Goal: Task Accomplishment & Management: Manage account settings

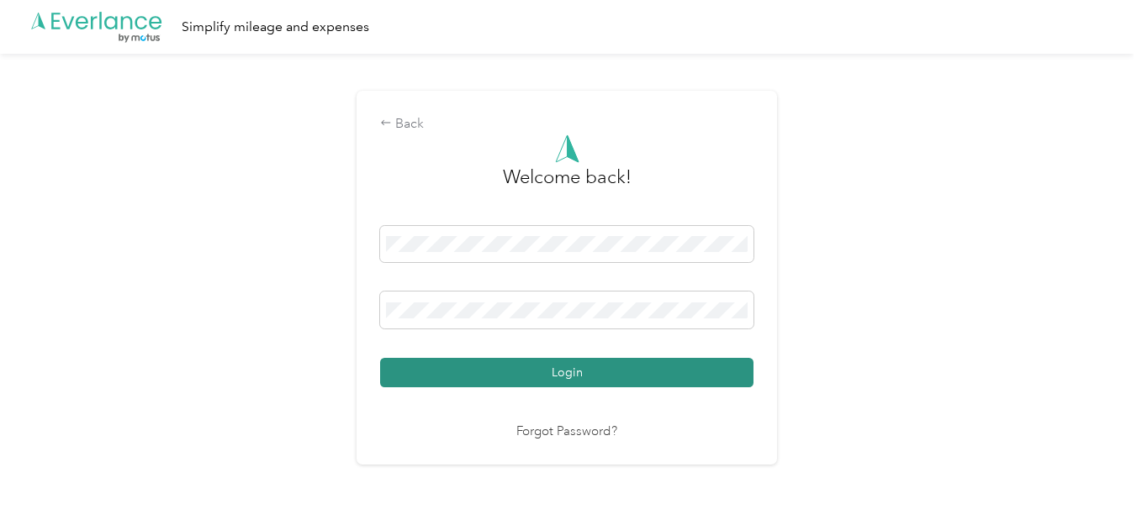
click at [472, 370] on button "Login" at bounding box center [566, 372] width 373 height 29
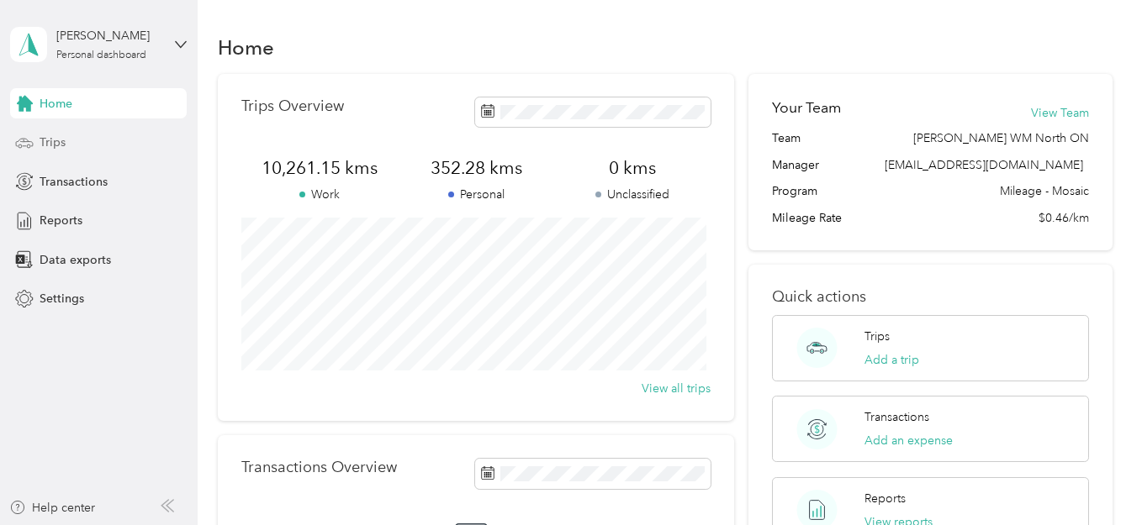
click at [50, 140] on span "Trips" at bounding box center [53, 143] width 26 height 18
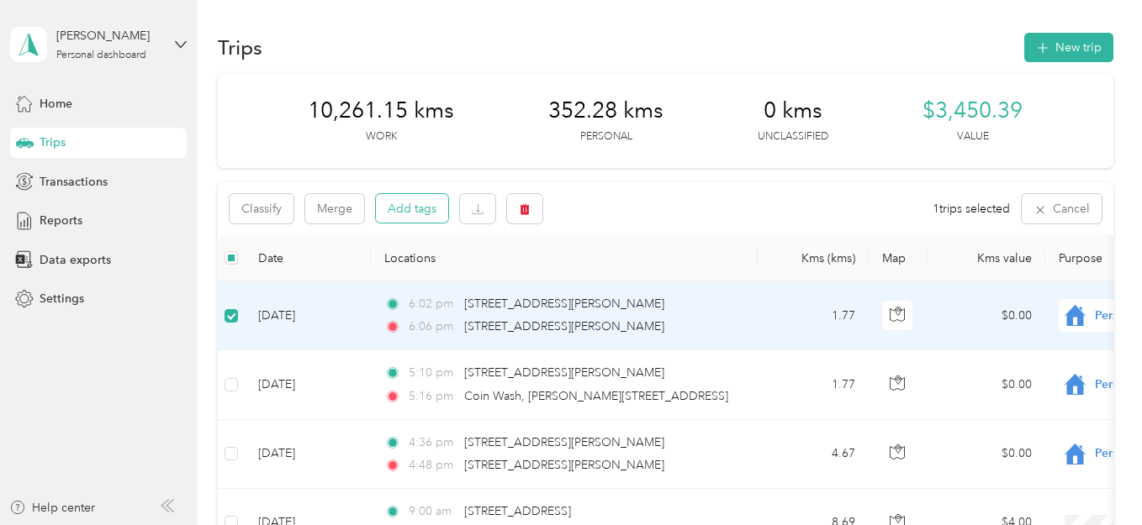
click at [412, 203] on button "Add tags" at bounding box center [412, 208] width 72 height 29
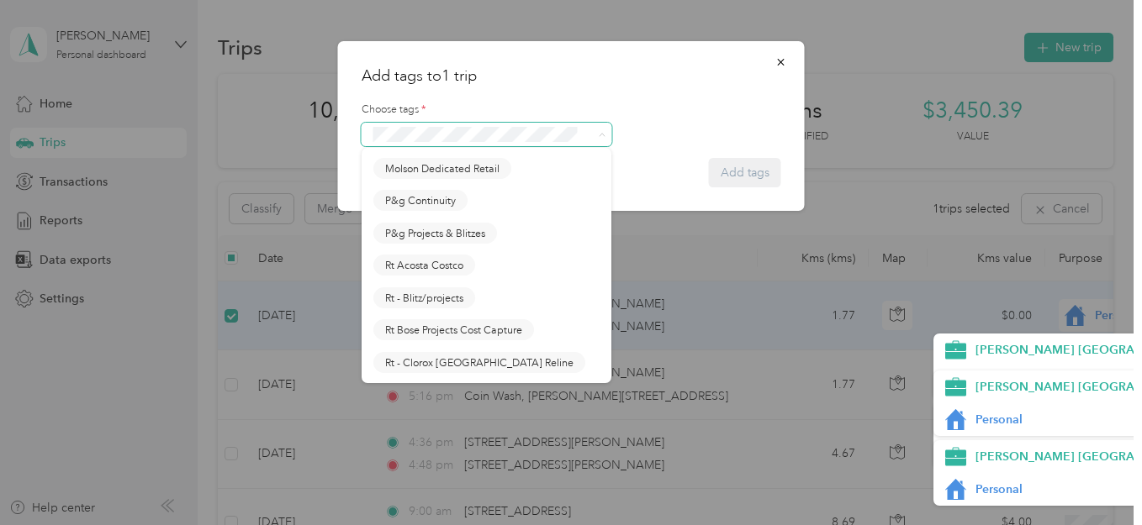
scroll to position [878, 0]
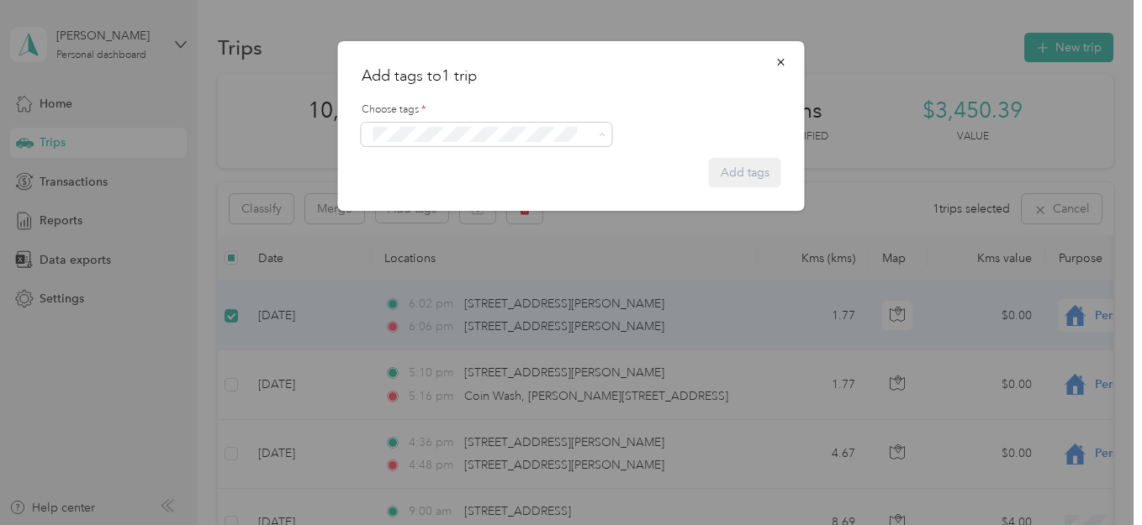
click at [429, 266] on span "P&g Continuity" at bounding box center [420, 258] width 71 height 15
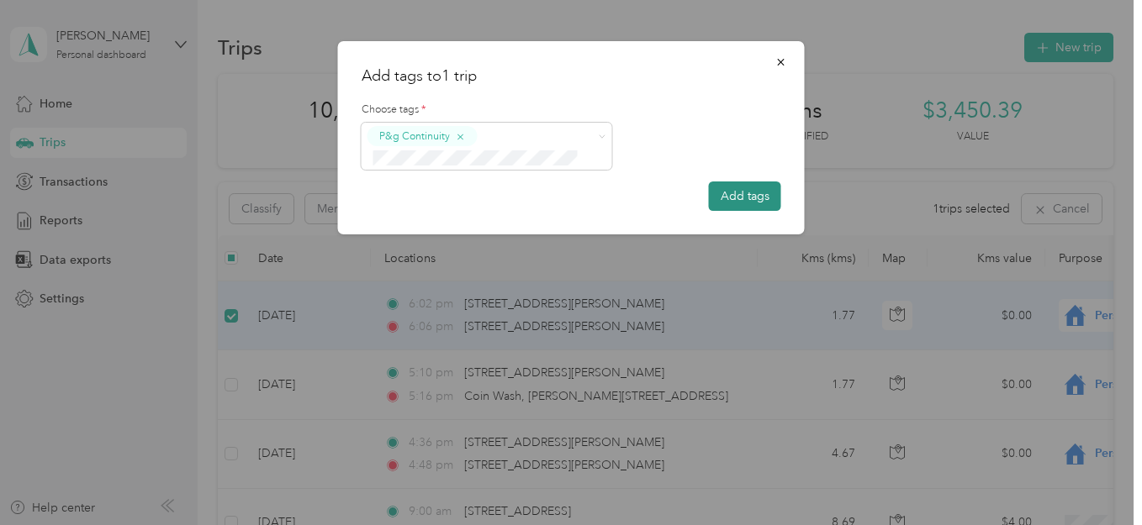
click at [742, 192] on button "Add tags" at bounding box center [745, 196] width 72 height 29
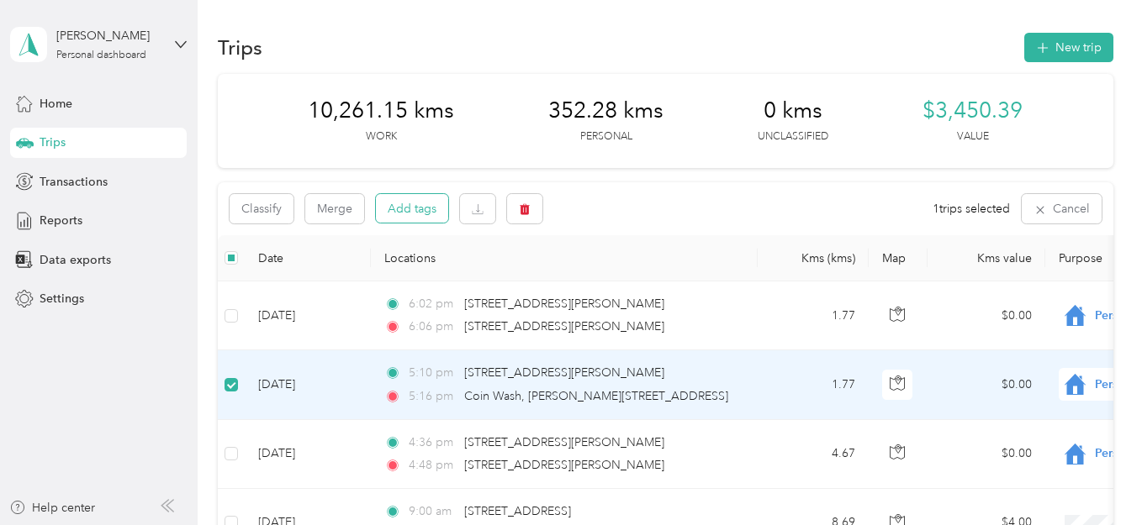
click at [417, 208] on button "Add tags" at bounding box center [412, 208] width 72 height 29
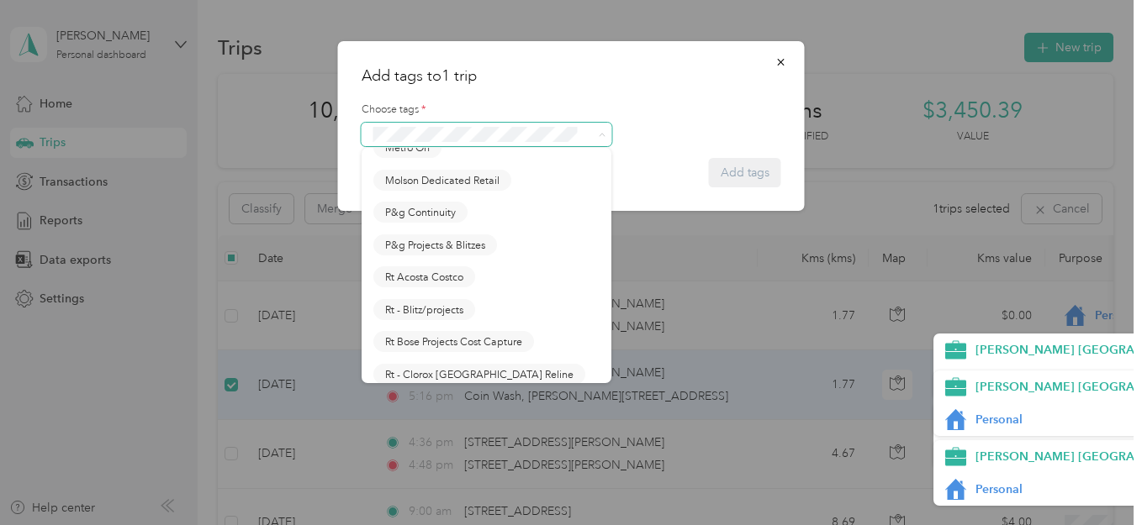
scroll to position [958, 0]
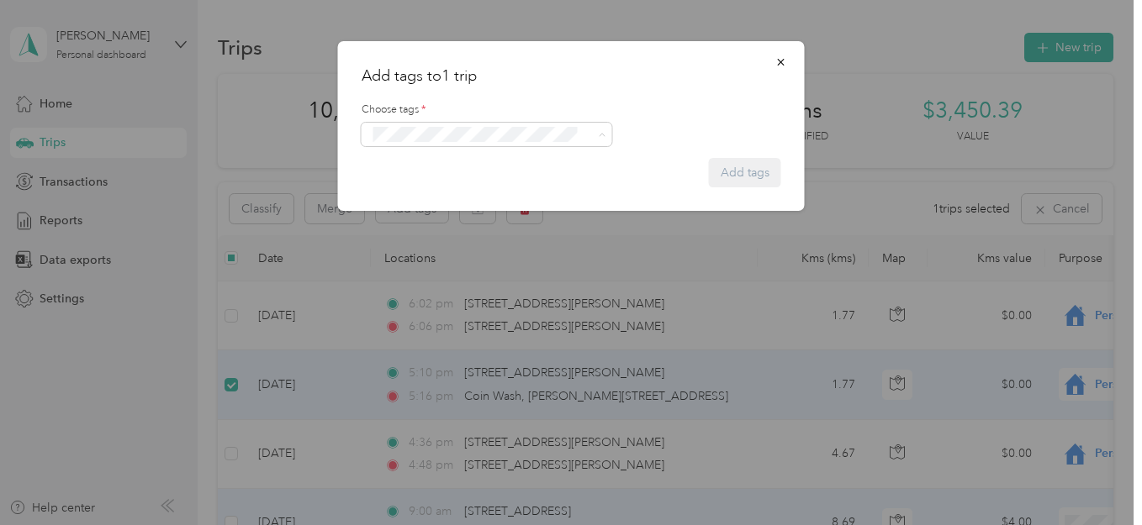
click at [988, 490] on span "Personal" at bounding box center [1089, 490] width 228 height 18
click at [728, 180] on form "Choose tags * Add tags" at bounding box center [570, 137] width 419 height 100
click at [780, 58] on icon "button" at bounding box center [781, 62] width 12 height 12
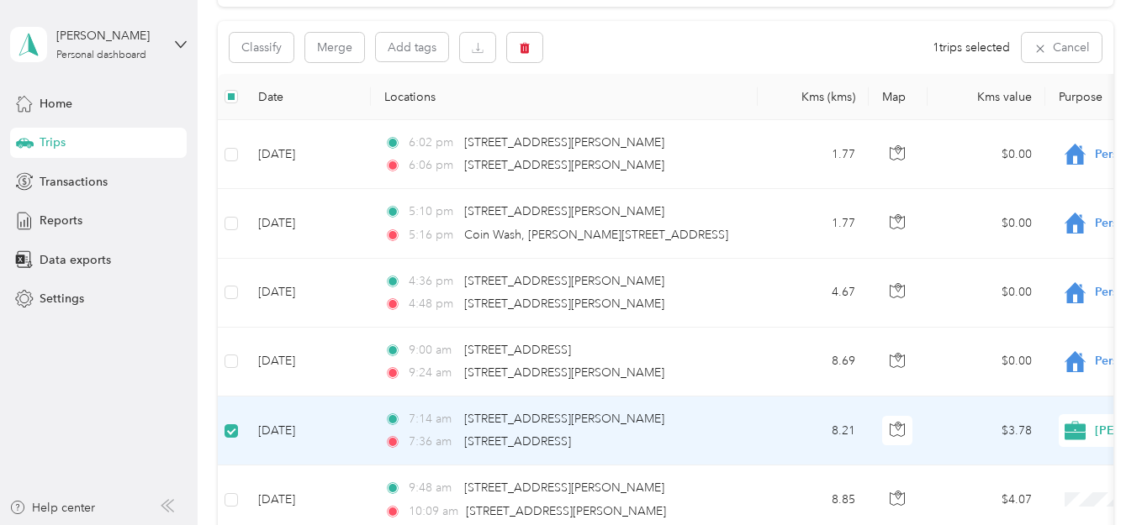
scroll to position [157, 0]
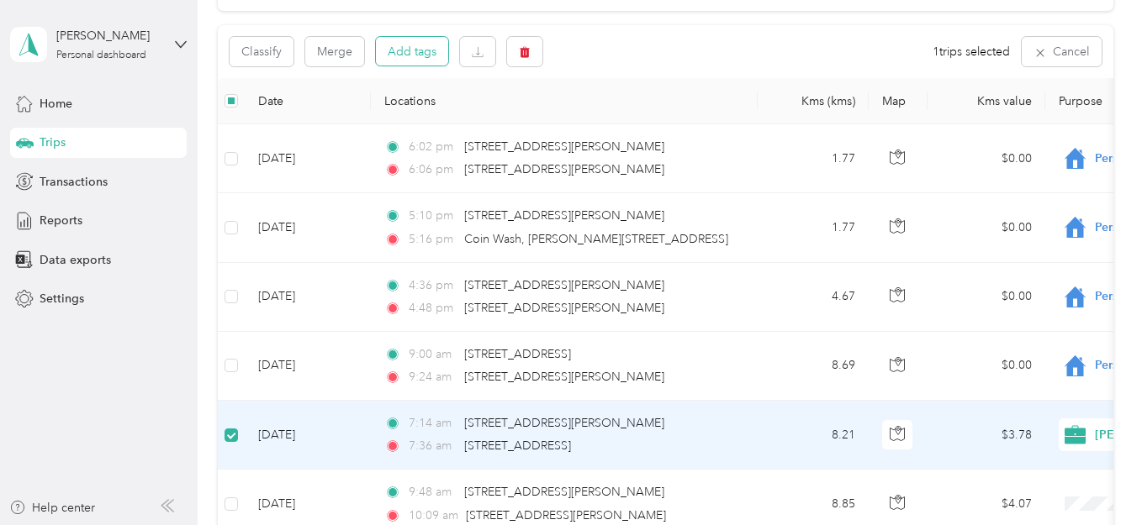
click at [411, 54] on button "Add tags" at bounding box center [412, 51] width 72 height 29
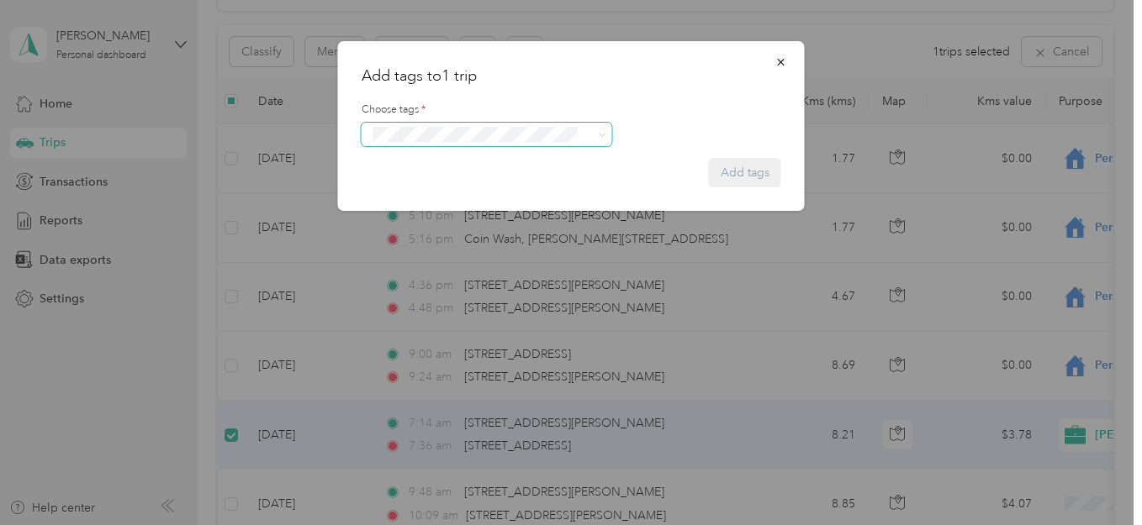
click at [599, 130] on span at bounding box center [602, 134] width 8 height 14
click at [778, 60] on icon "button" at bounding box center [780, 62] width 7 height 7
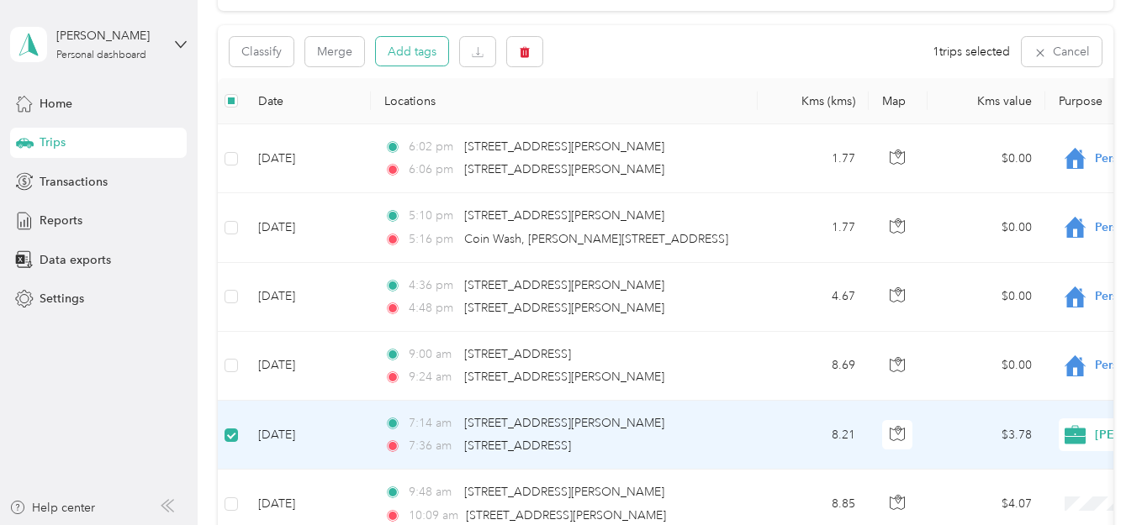
click at [409, 48] on button "Add tags" at bounding box center [412, 51] width 72 height 29
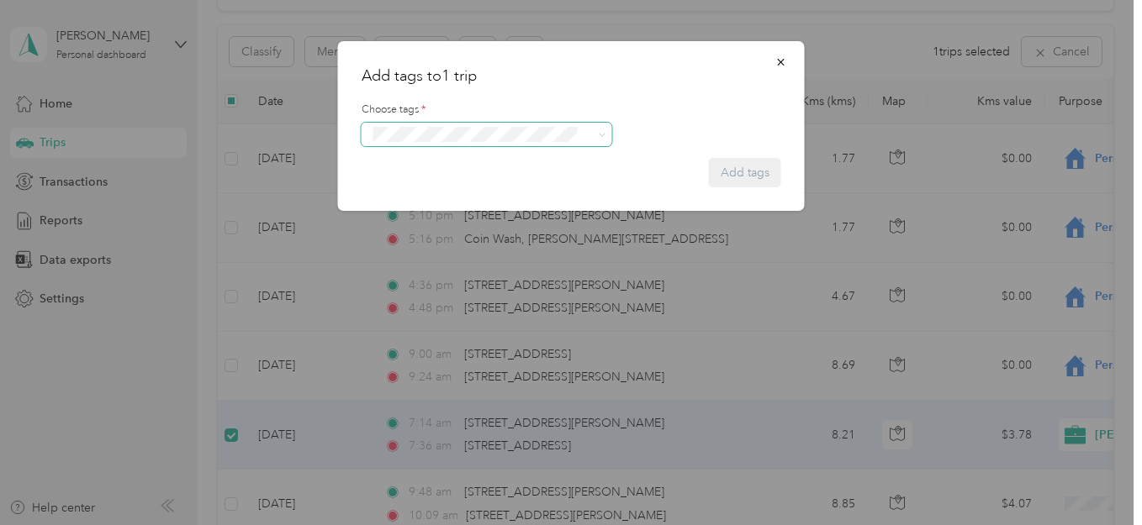
click at [595, 129] on span at bounding box center [598, 135] width 13 height 12
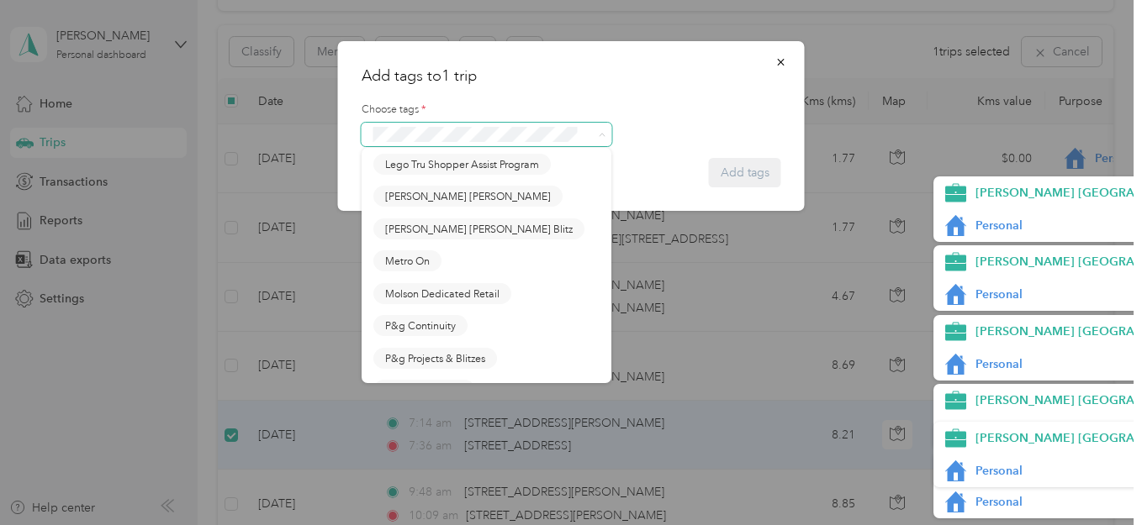
scroll to position [821, 0]
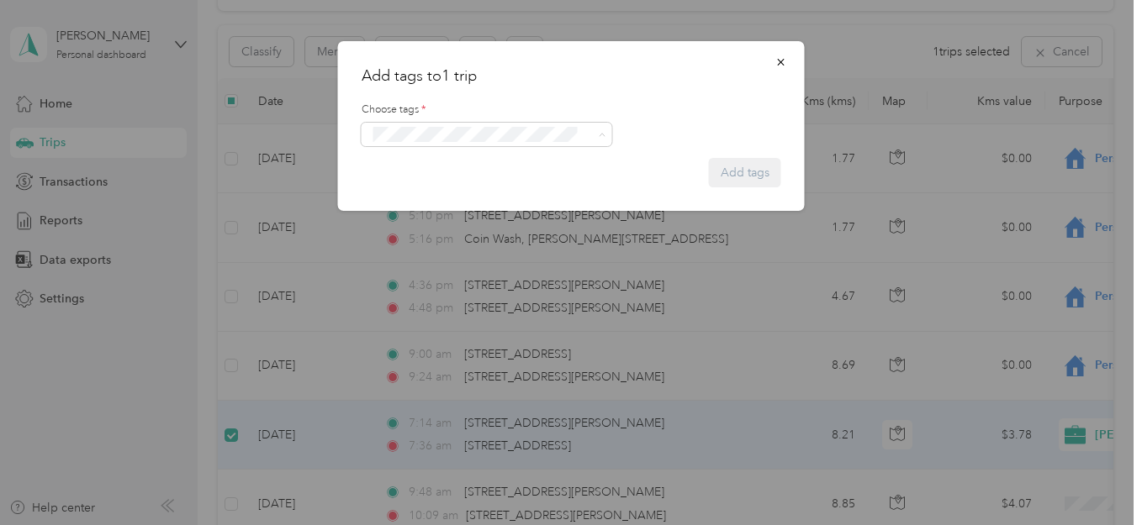
click at [431, 320] on button "P&g Continuity" at bounding box center [420, 314] width 94 height 21
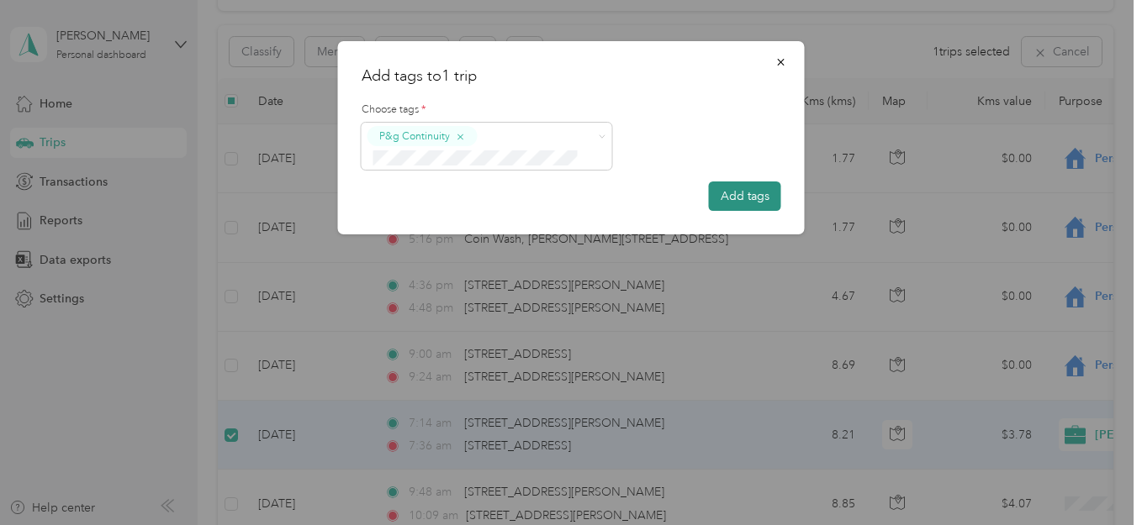
click at [733, 201] on button "Add tags" at bounding box center [745, 196] width 72 height 29
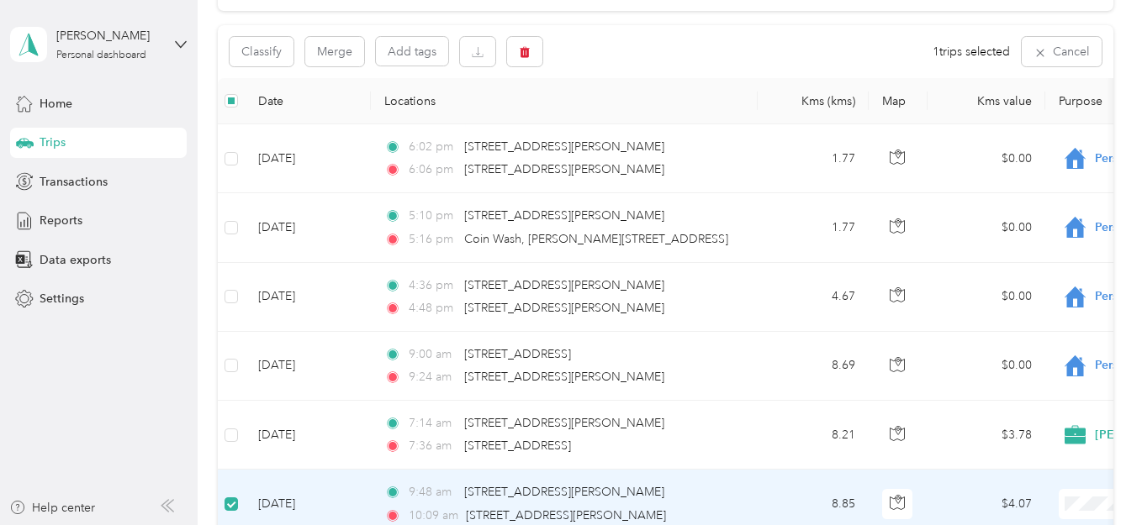
scroll to position [100, 0]
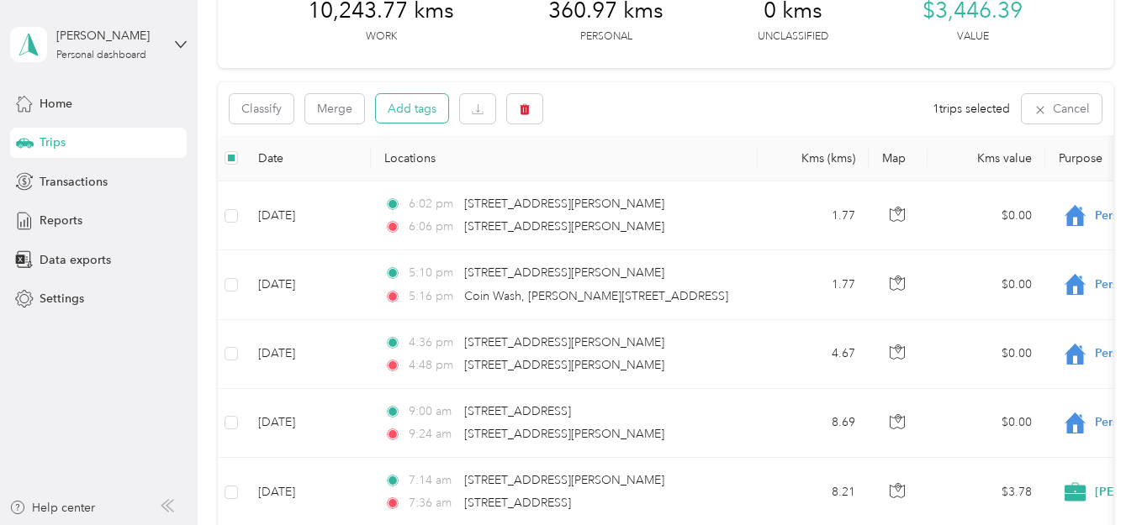
click at [414, 113] on button "Add tags" at bounding box center [412, 108] width 72 height 29
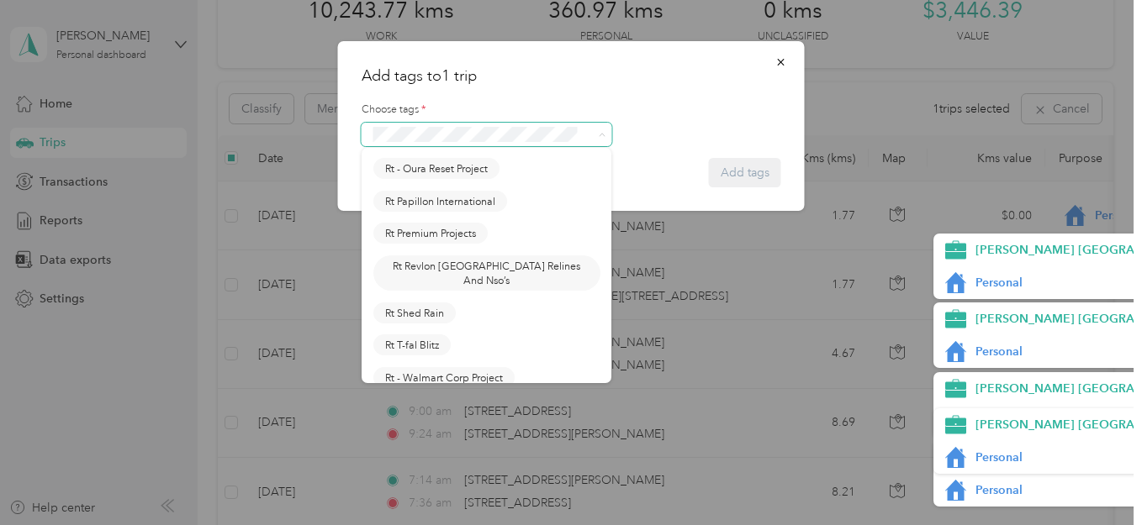
scroll to position [1470, 0]
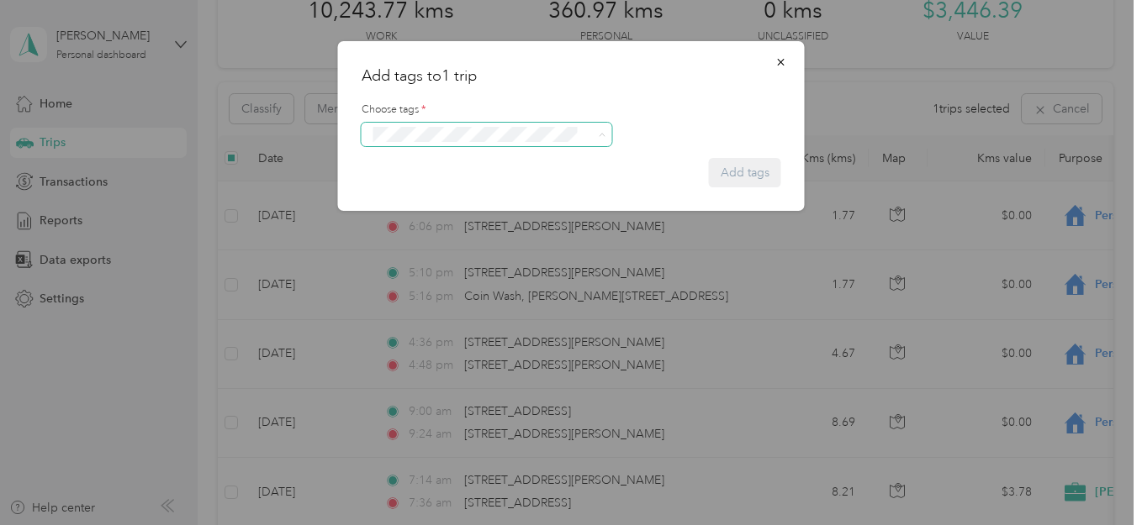
click at [444, 309] on span "Rt - Walmart Corp Project" at bounding box center [444, 309] width 118 height 15
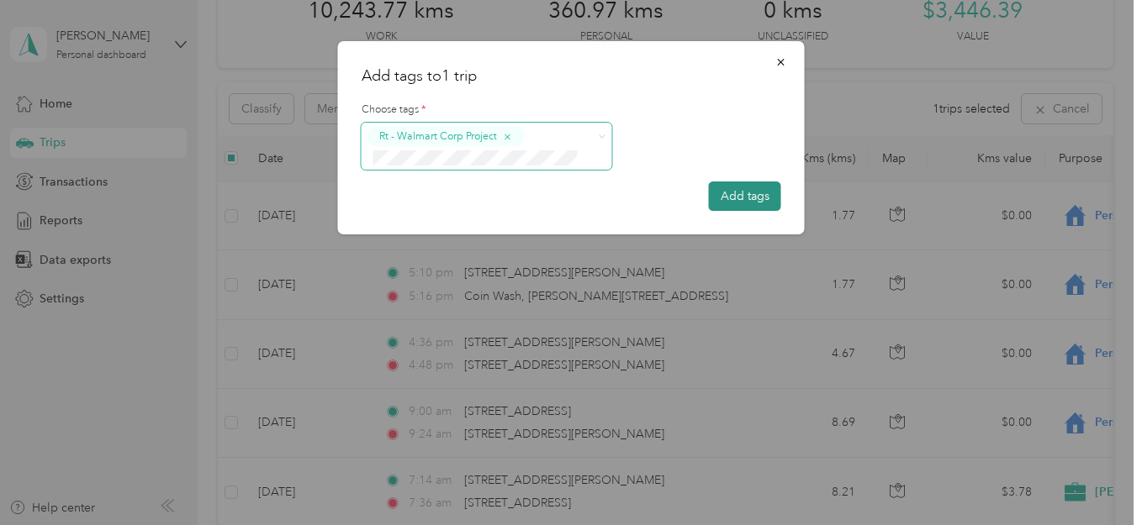
click at [736, 195] on button "Add tags" at bounding box center [745, 196] width 72 height 29
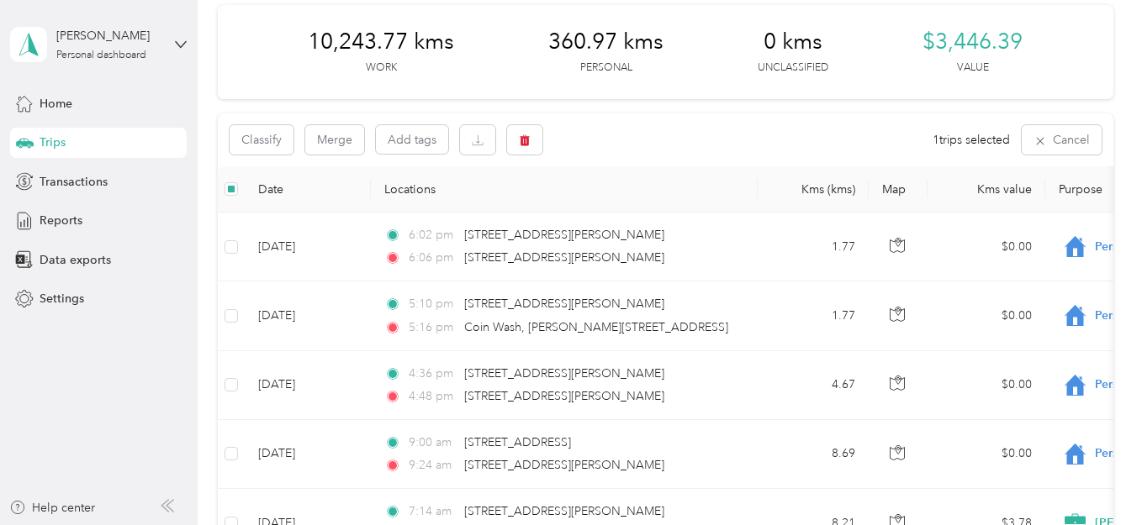
scroll to position [15, 0]
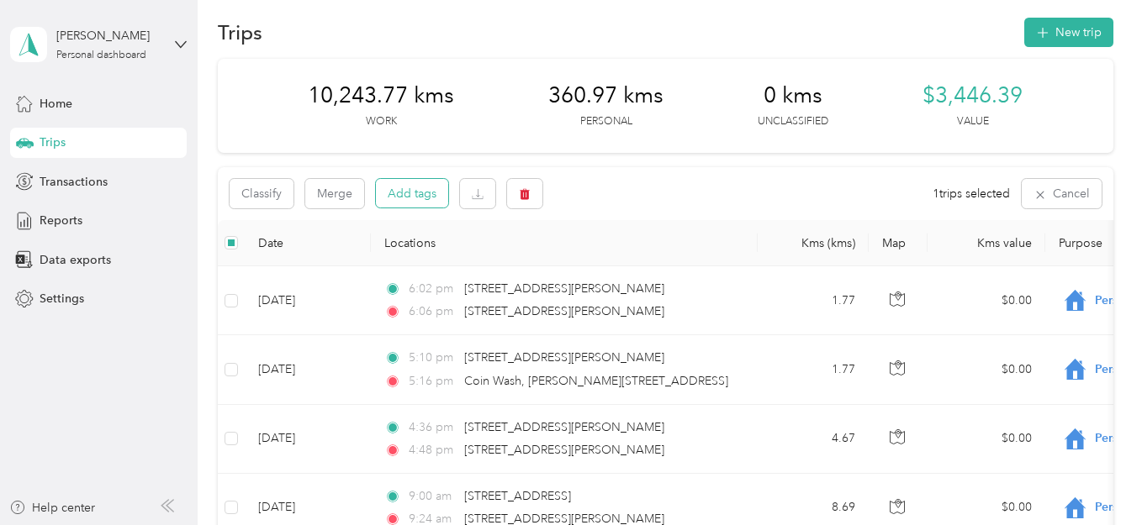
click at [421, 189] on button "Add tags" at bounding box center [412, 193] width 72 height 29
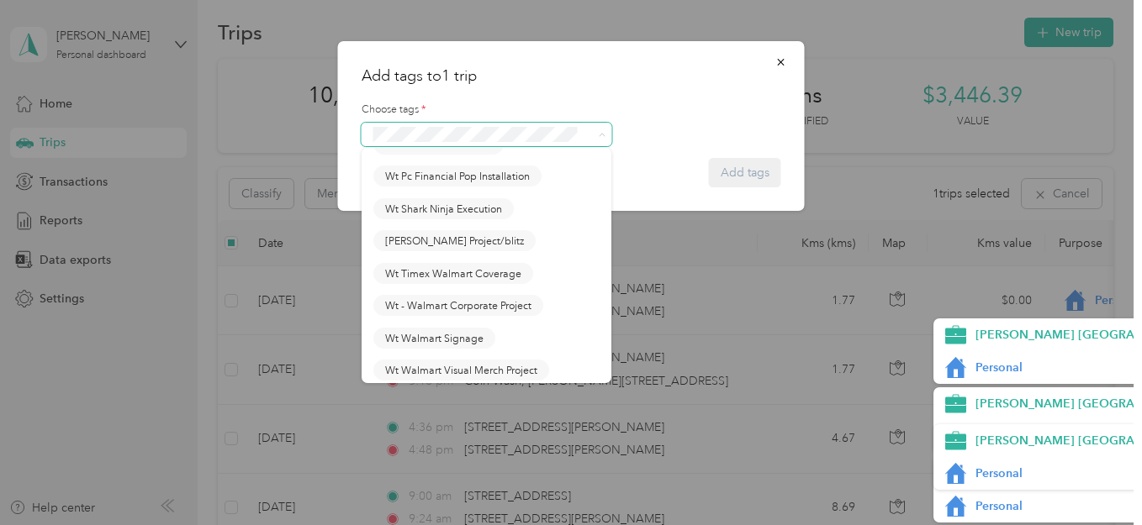
scroll to position [2553, 0]
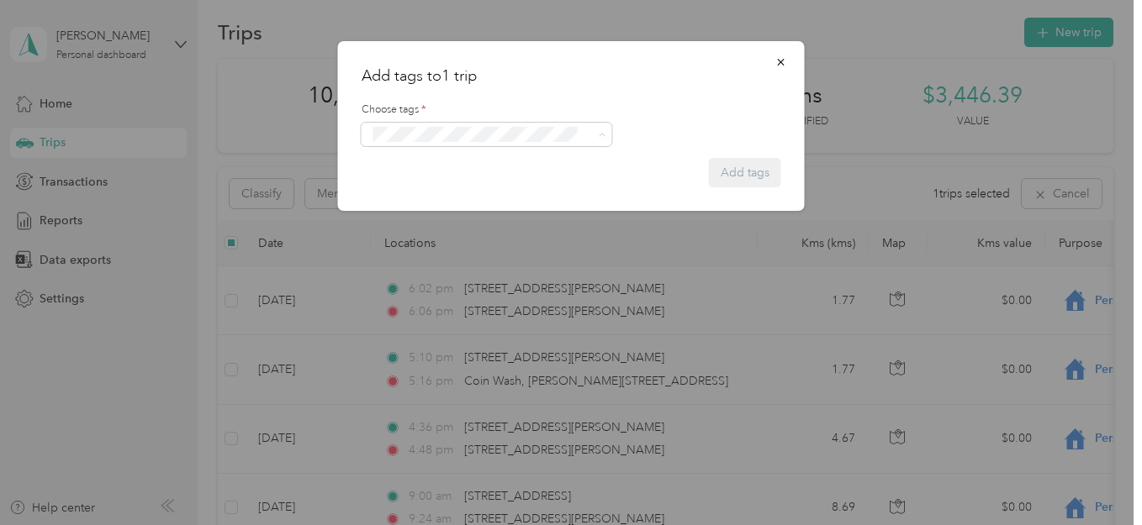
click at [464, 325] on span "Wt Walmart Signage" at bounding box center [434, 326] width 98 height 15
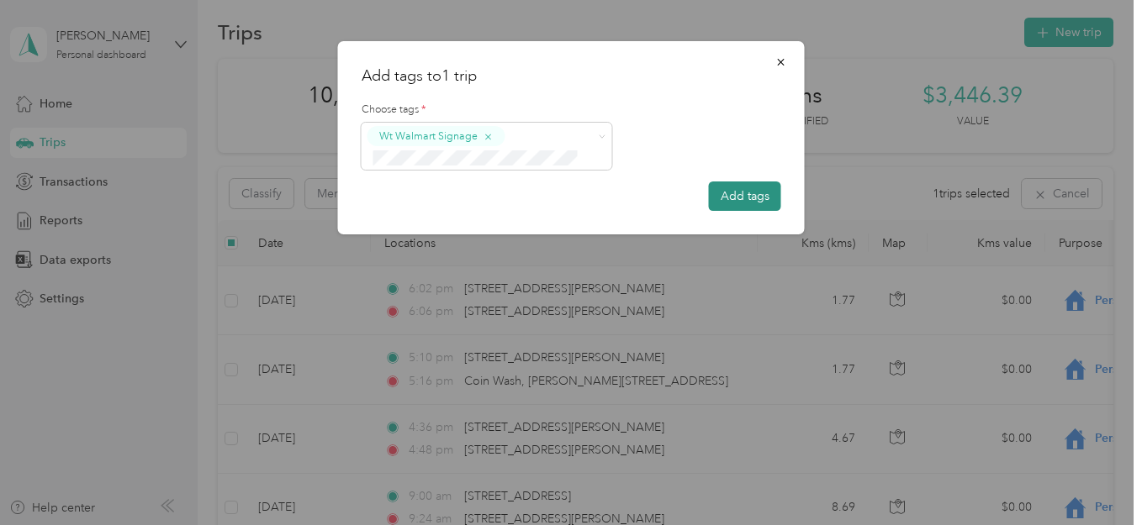
click at [755, 189] on button "Add tags" at bounding box center [745, 196] width 72 height 29
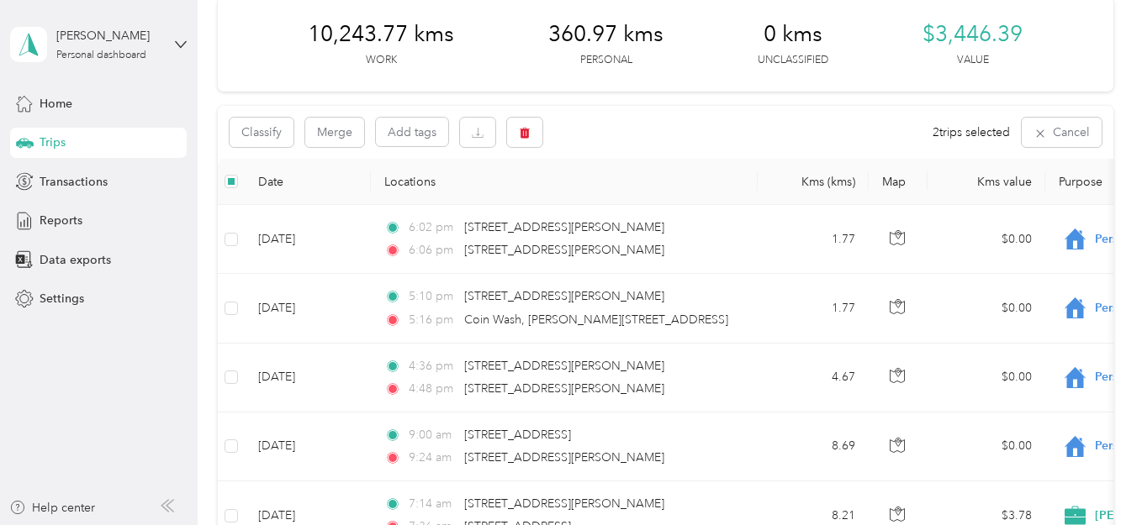
scroll to position [50, 0]
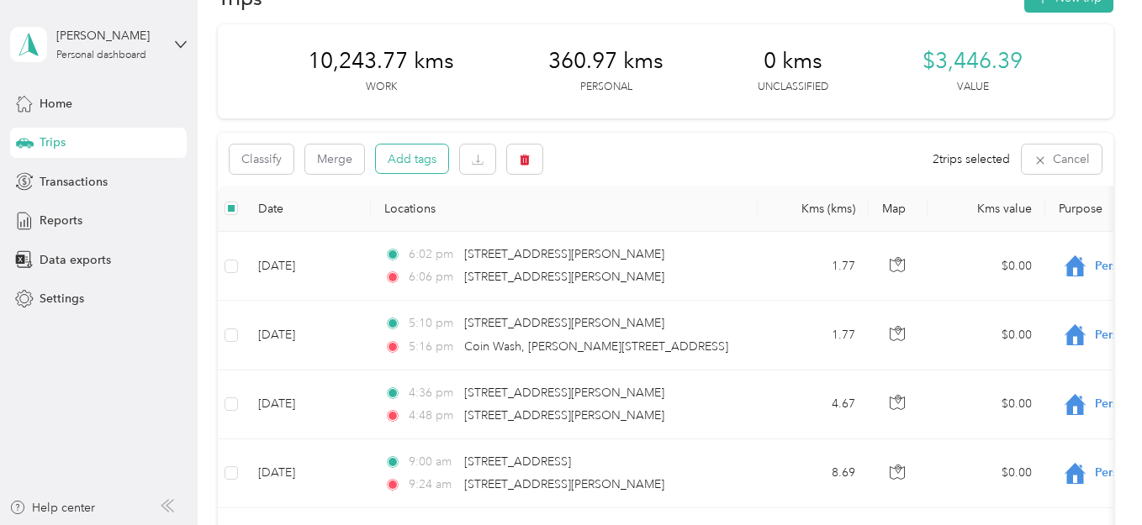
click at [421, 157] on button "Add tags" at bounding box center [412, 159] width 72 height 29
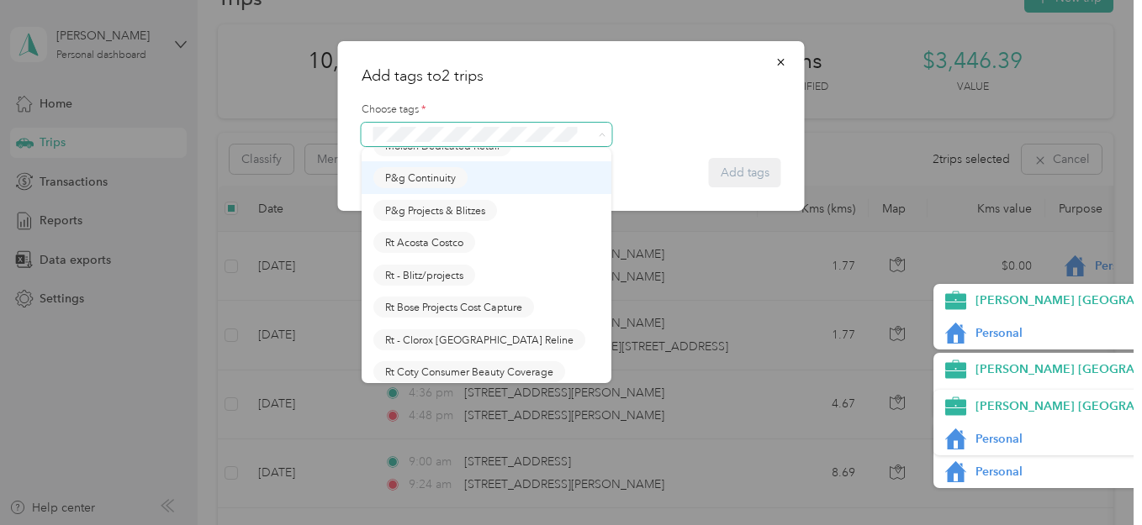
scroll to position [946, 0]
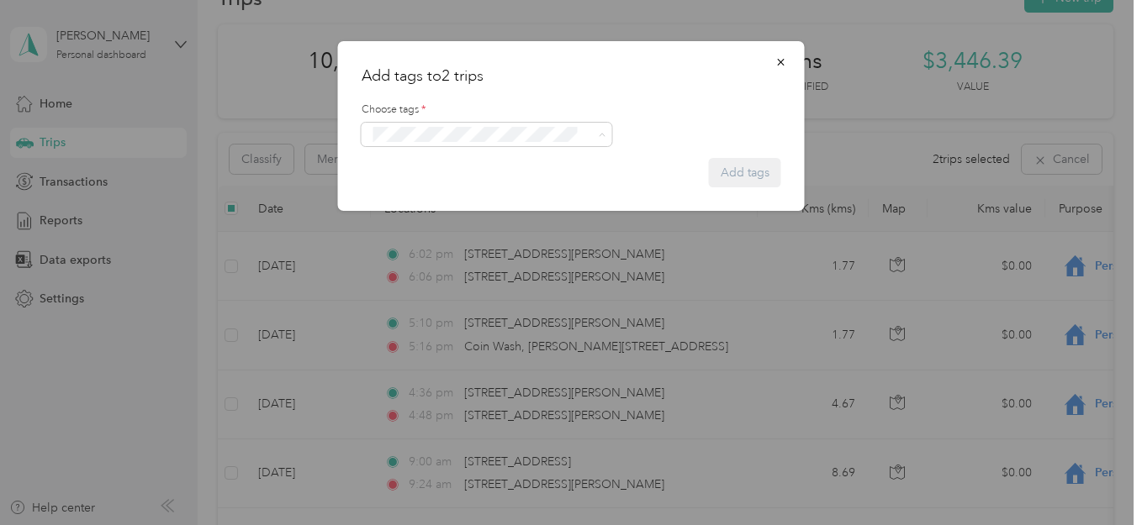
click at [420, 198] on span "P&g Continuity" at bounding box center [420, 189] width 71 height 15
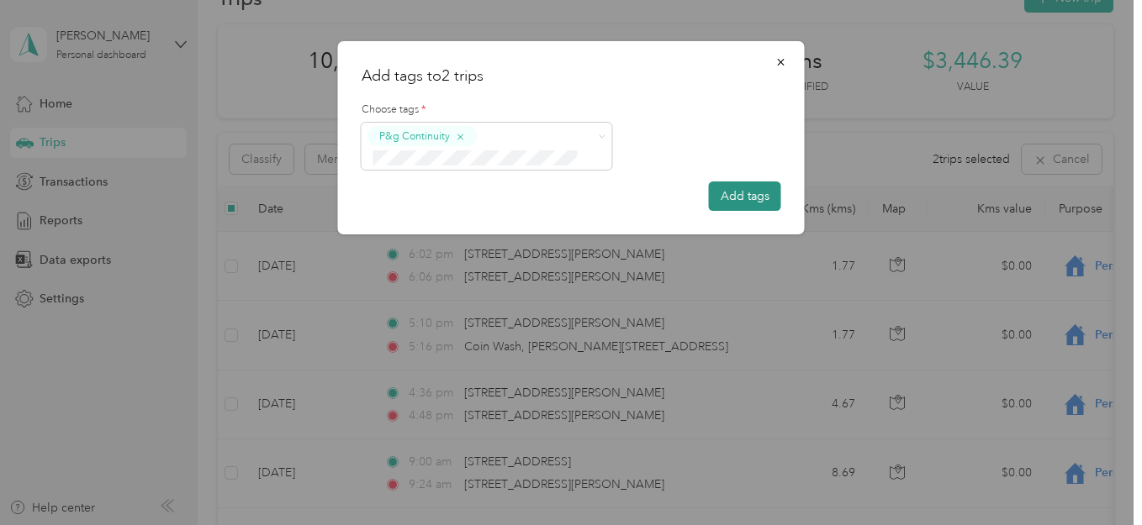
click at [743, 194] on button "Add tags" at bounding box center [745, 196] width 72 height 29
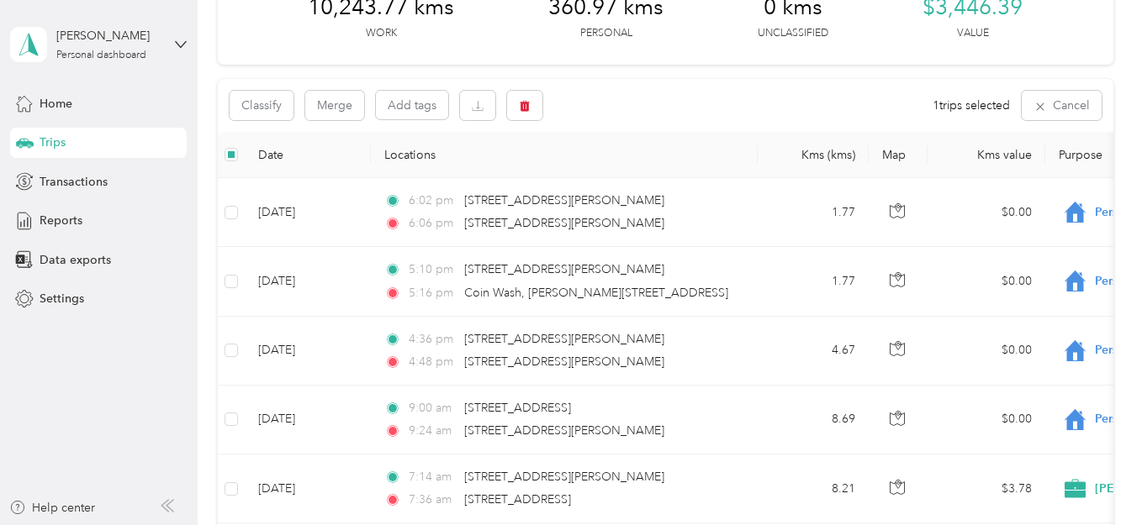
scroll to position [96, 0]
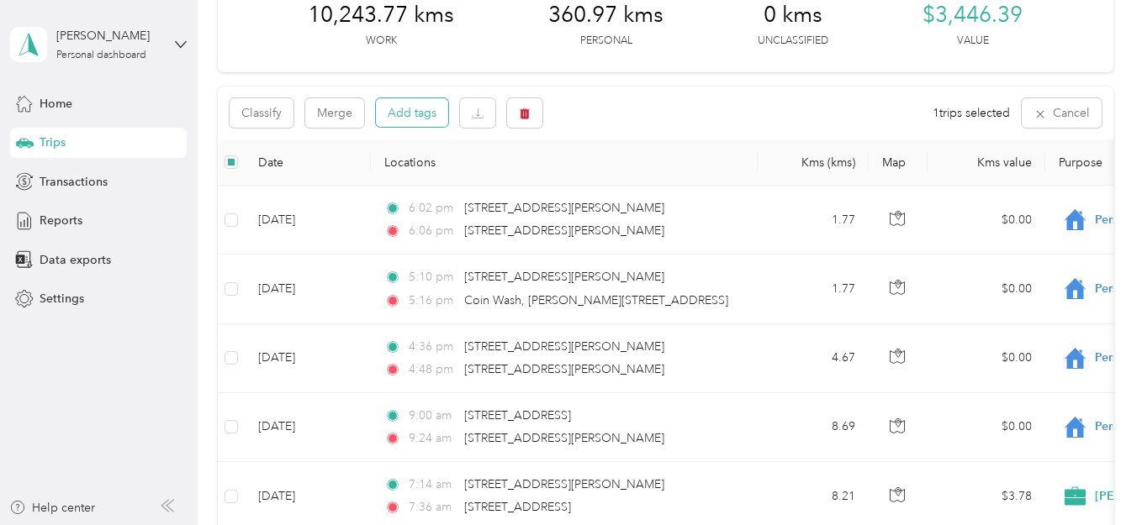
click at [420, 119] on button "Add tags" at bounding box center [412, 112] width 72 height 29
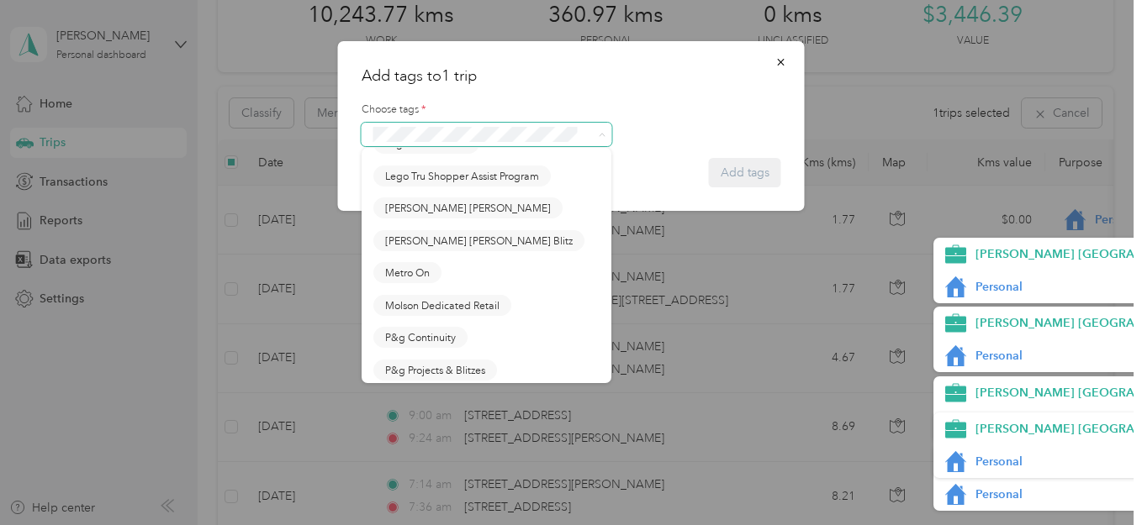
scroll to position [821, 0]
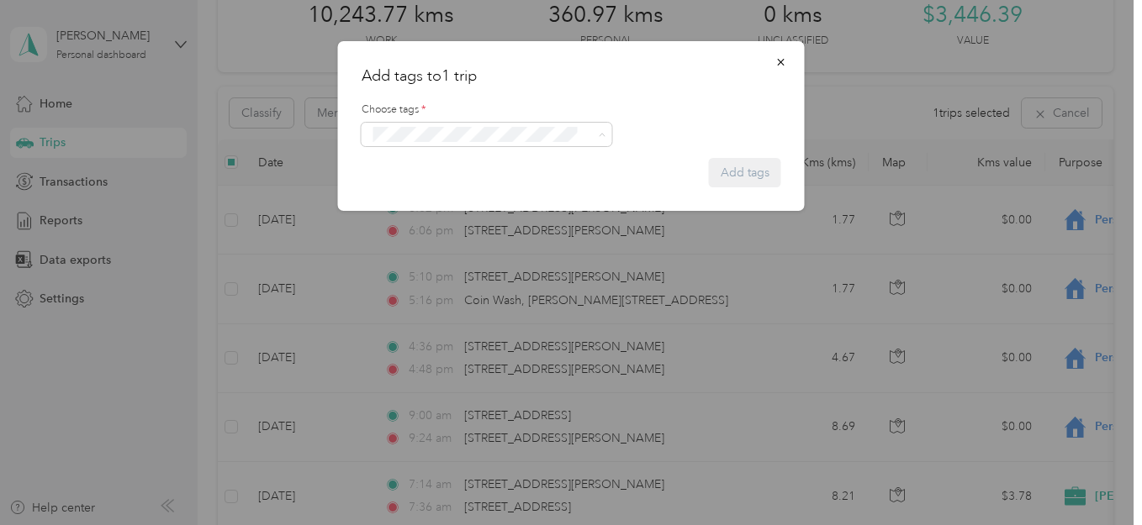
click at [428, 325] on button "P&g Continuity" at bounding box center [420, 314] width 94 height 21
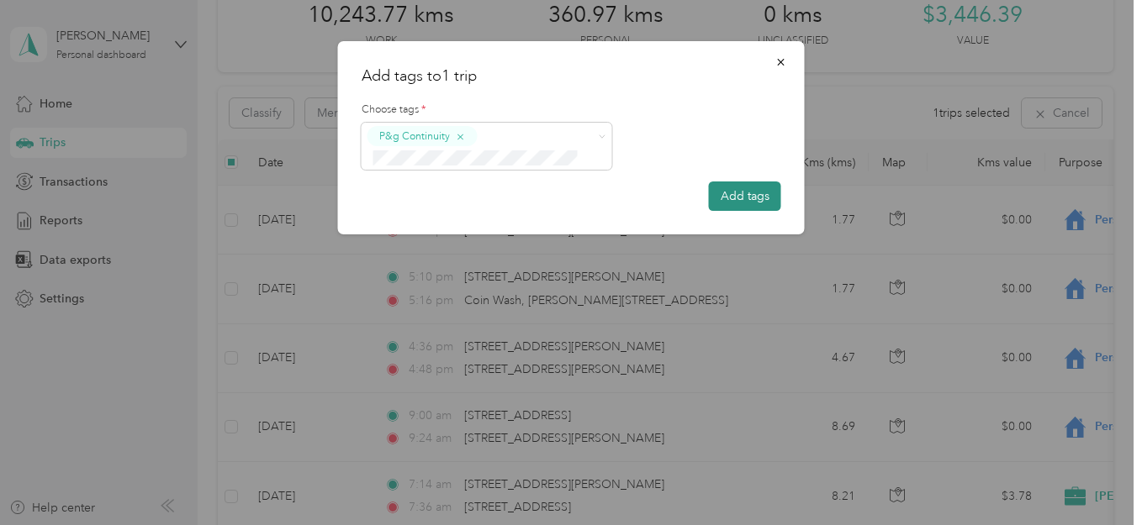
click at [743, 191] on button "Add tags" at bounding box center [745, 196] width 72 height 29
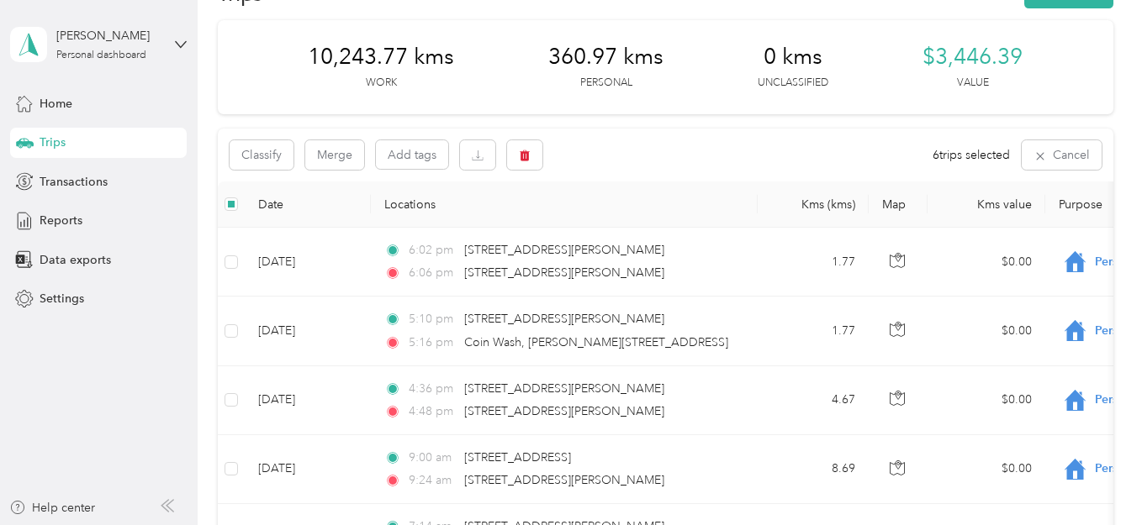
scroll to position [0, 0]
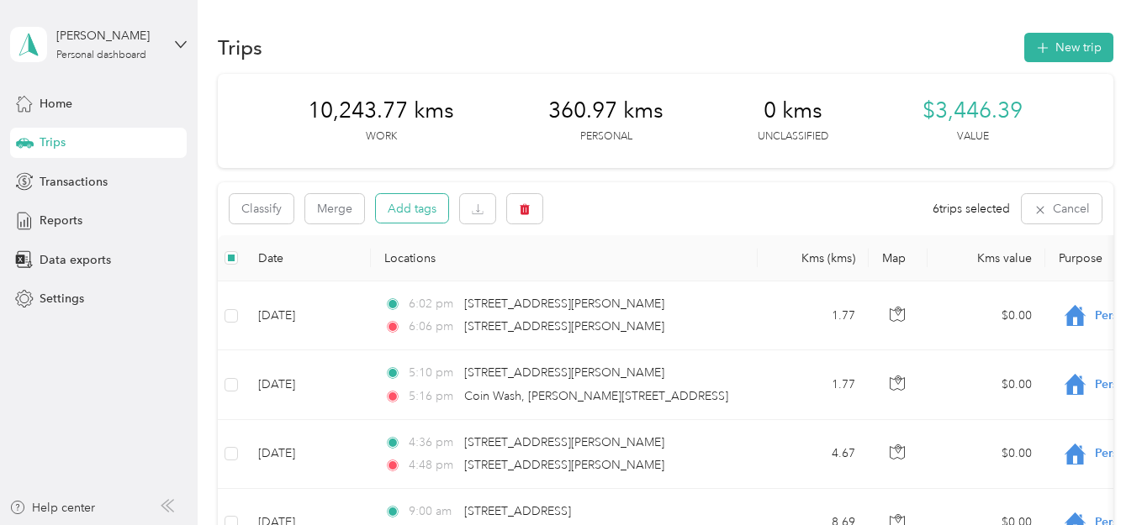
click at [416, 207] on button "Add tags" at bounding box center [412, 208] width 72 height 29
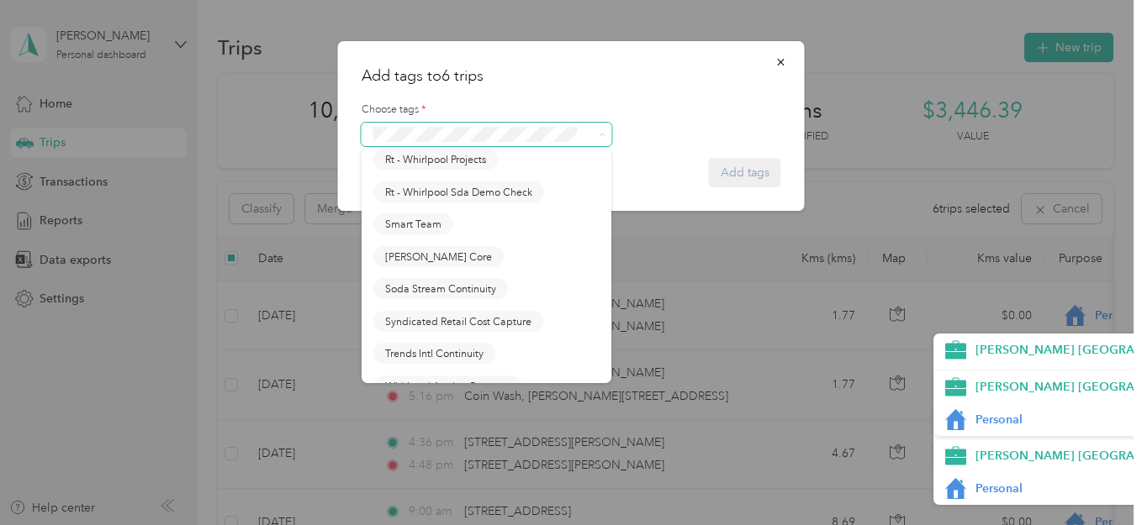
scroll to position [1687, 0]
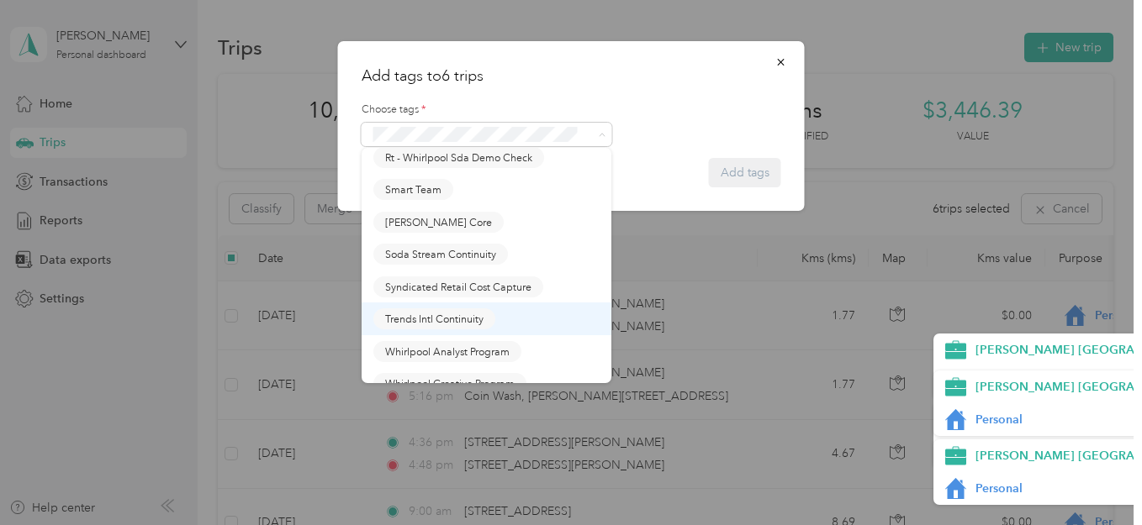
click at [427, 311] on button "Trends Intl Continuity" at bounding box center [434, 319] width 122 height 21
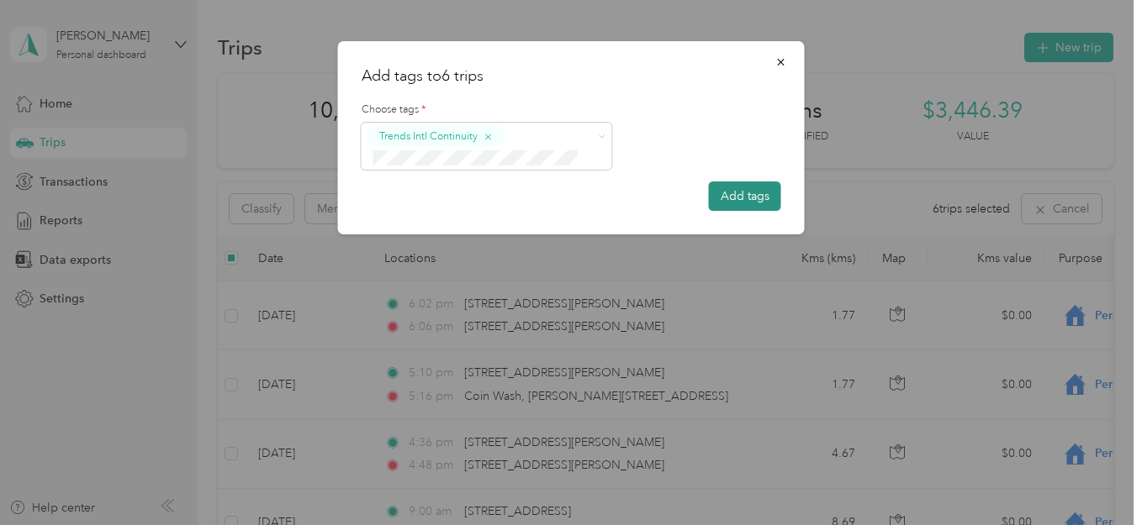
click at [741, 193] on button "Add tags" at bounding box center [745, 196] width 72 height 29
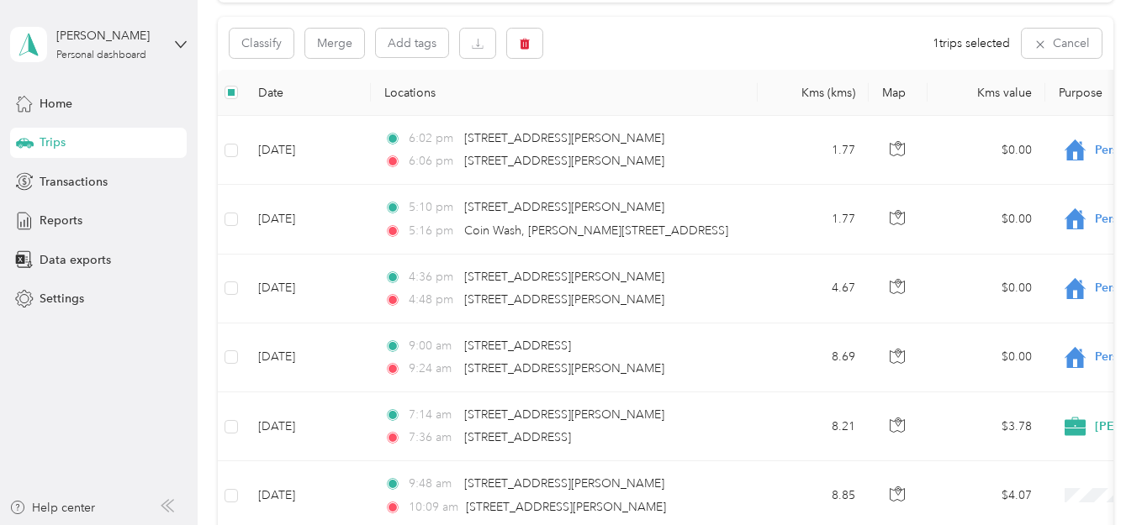
scroll to position [0, 0]
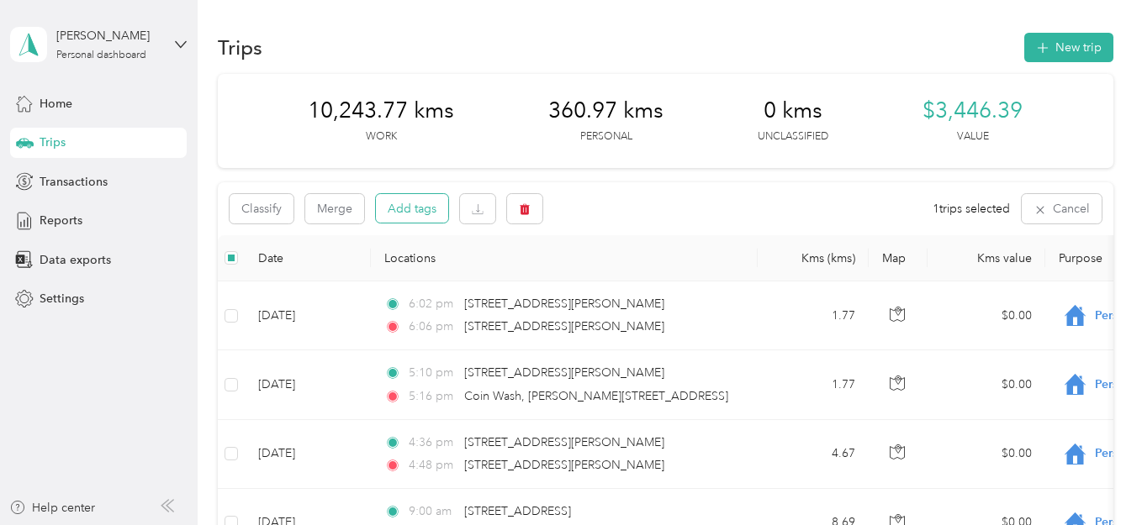
click at [398, 207] on button "Add tags" at bounding box center [412, 208] width 72 height 29
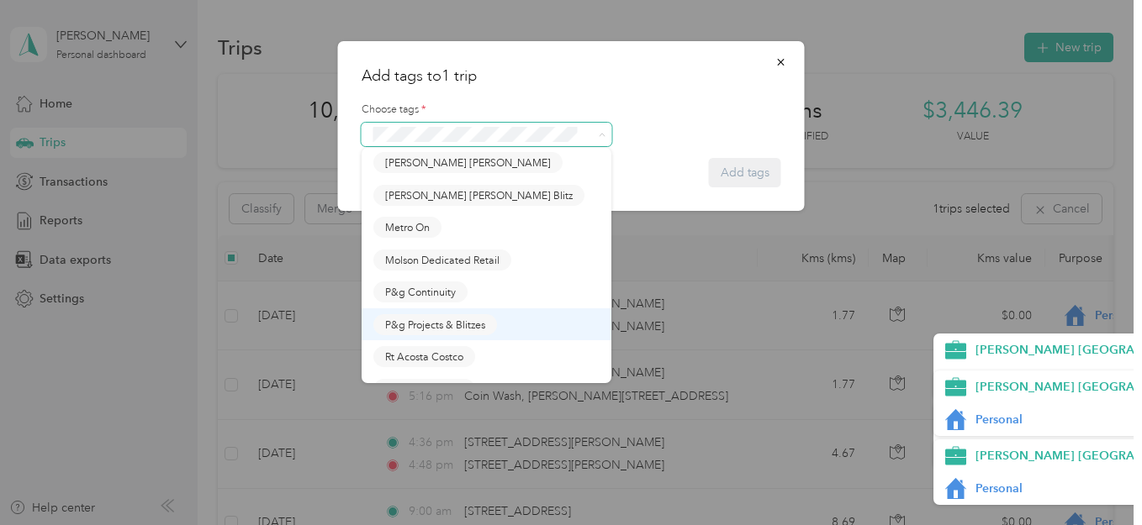
scroll to position [866, 0]
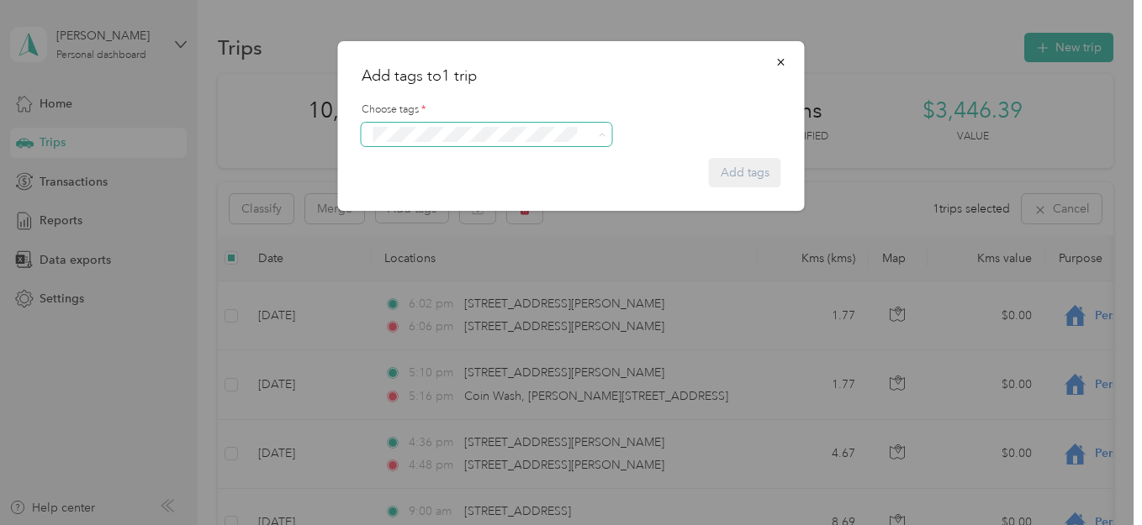
click at [420, 277] on span "P&g Continuity" at bounding box center [420, 269] width 71 height 15
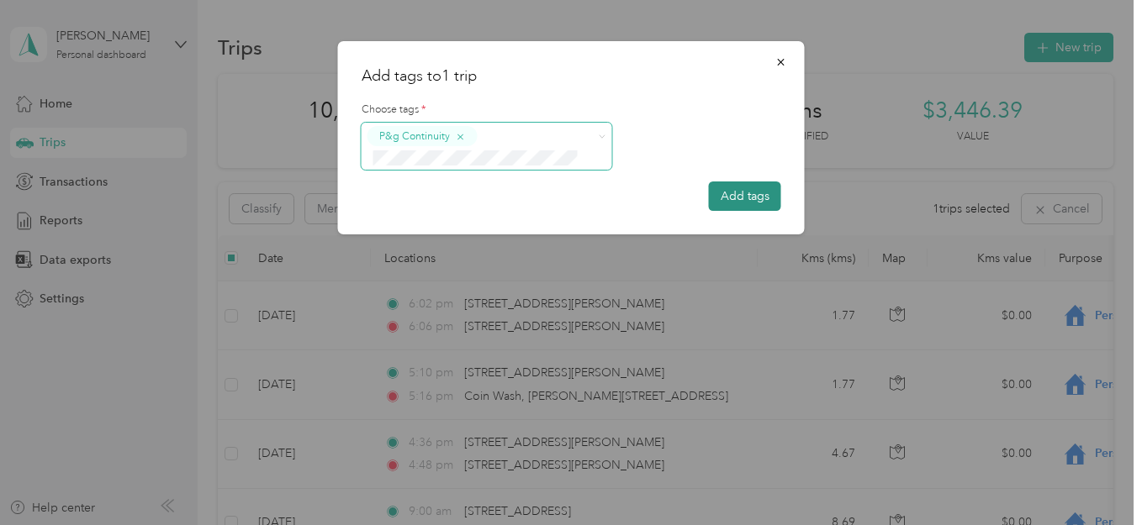
click at [744, 193] on button "Add tags" at bounding box center [745, 196] width 72 height 29
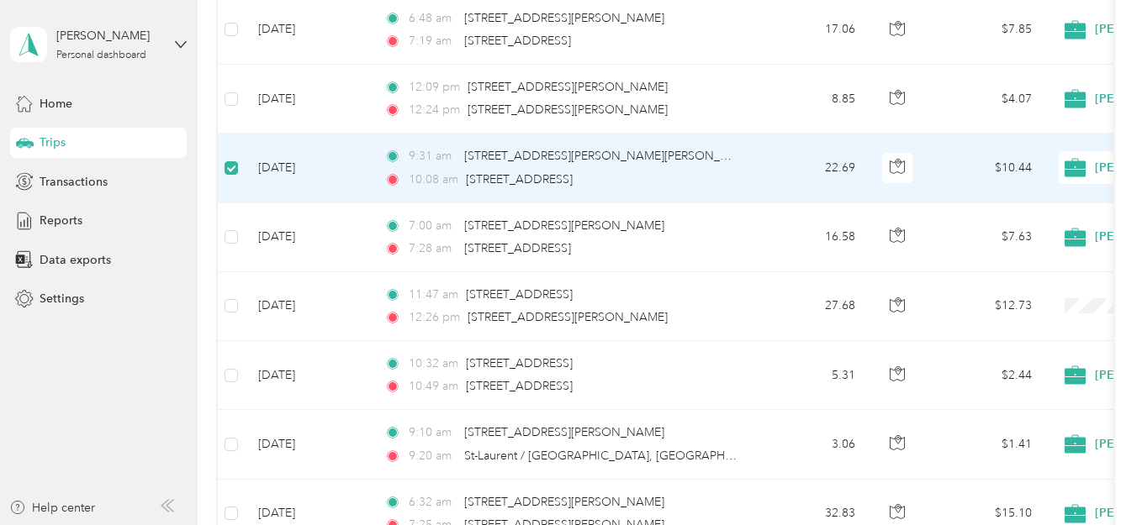
scroll to position [1322, 0]
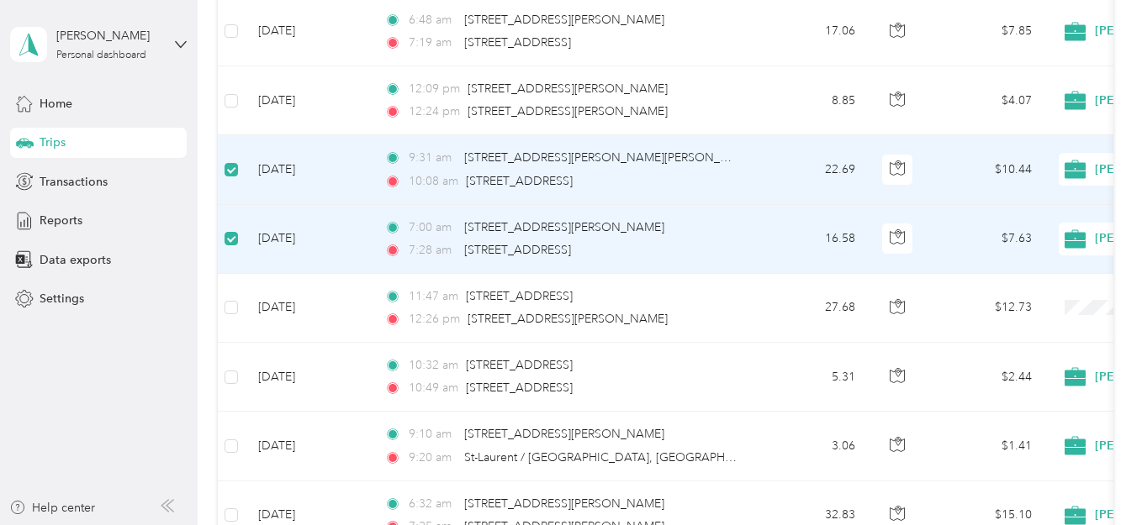
click at [255, 159] on td "[DATE]" at bounding box center [308, 169] width 126 height 69
click at [252, 169] on td "[DATE]" at bounding box center [308, 169] width 126 height 69
click at [272, 236] on td "[DATE]" at bounding box center [308, 239] width 126 height 69
click at [249, 163] on td "[DATE]" at bounding box center [308, 169] width 126 height 69
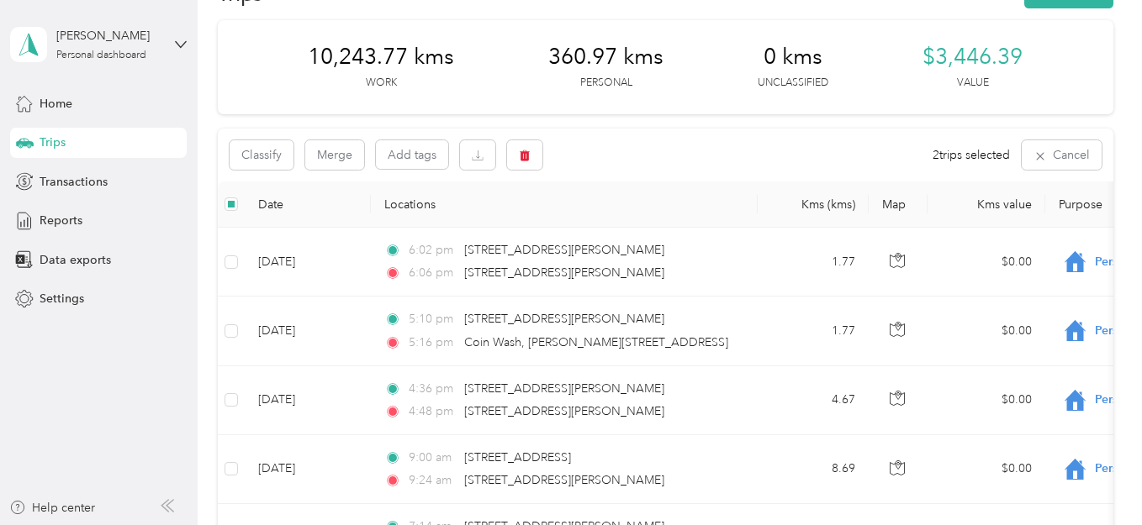
scroll to position [8, 0]
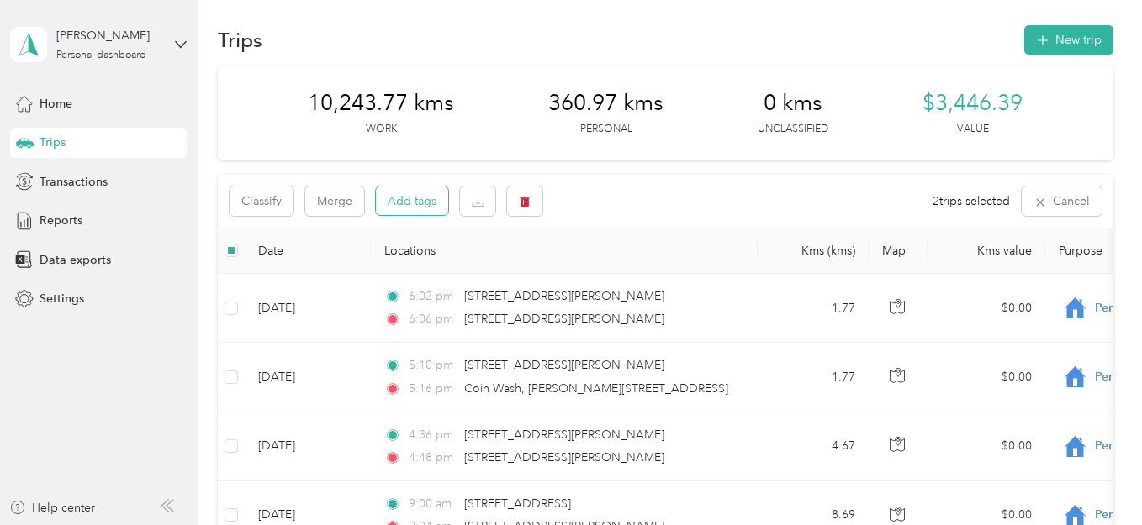
click at [408, 197] on button "Add tags" at bounding box center [412, 201] width 72 height 29
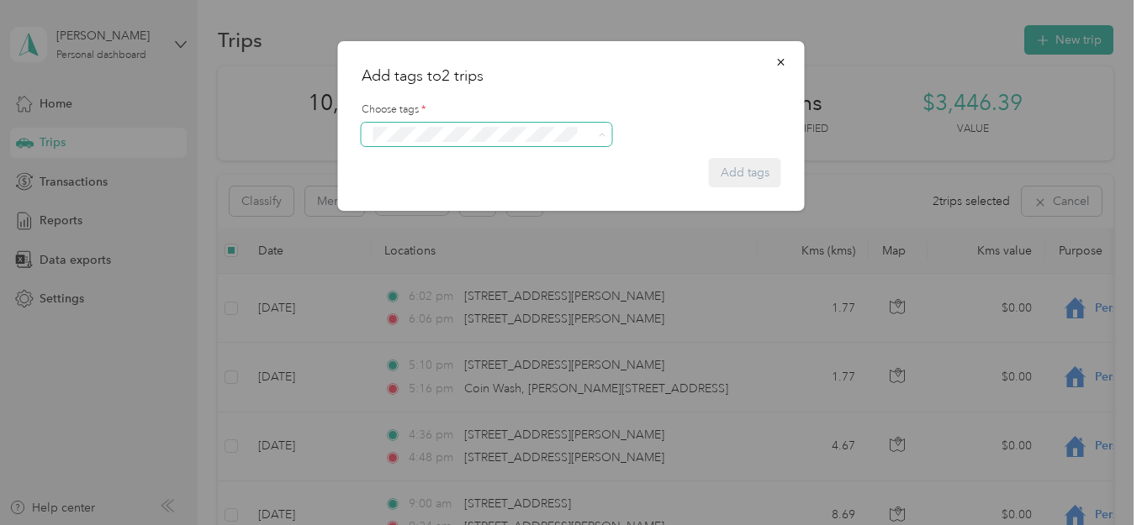
click at [599, 140] on span at bounding box center [602, 134] width 8 height 14
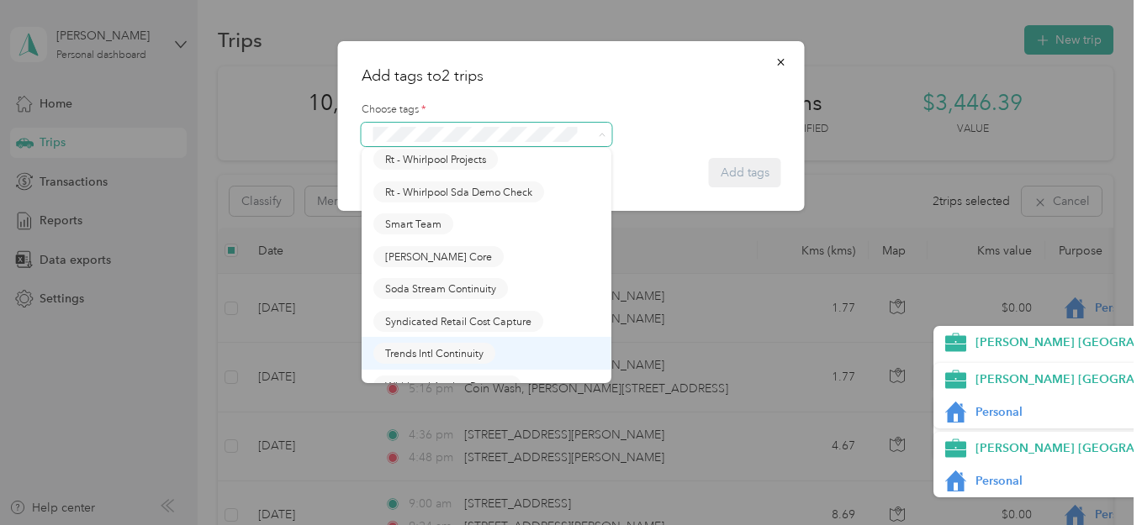
scroll to position [1710, 0]
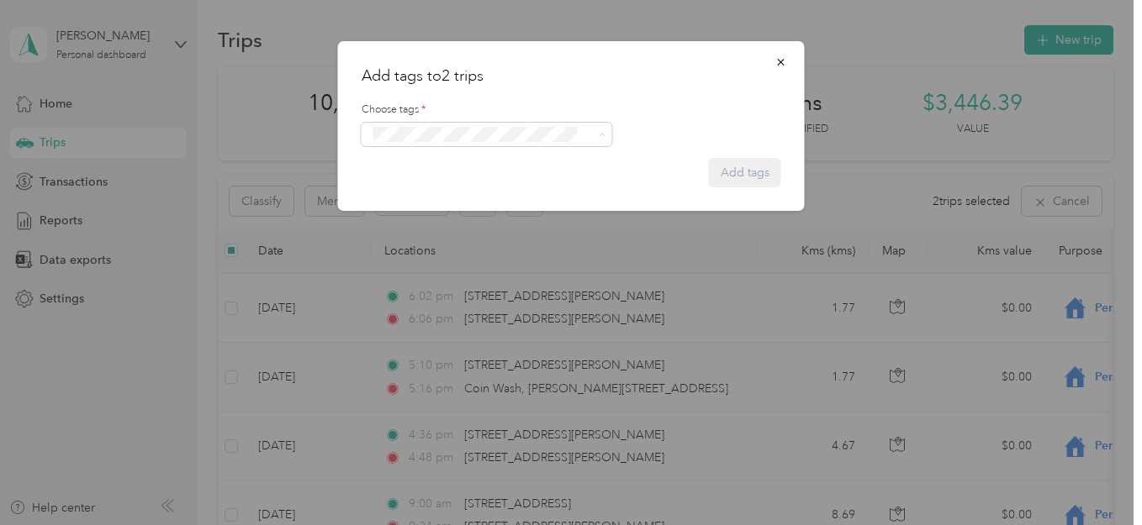
click at [412, 300] on span "Trends Intl Continuity" at bounding box center [434, 296] width 98 height 15
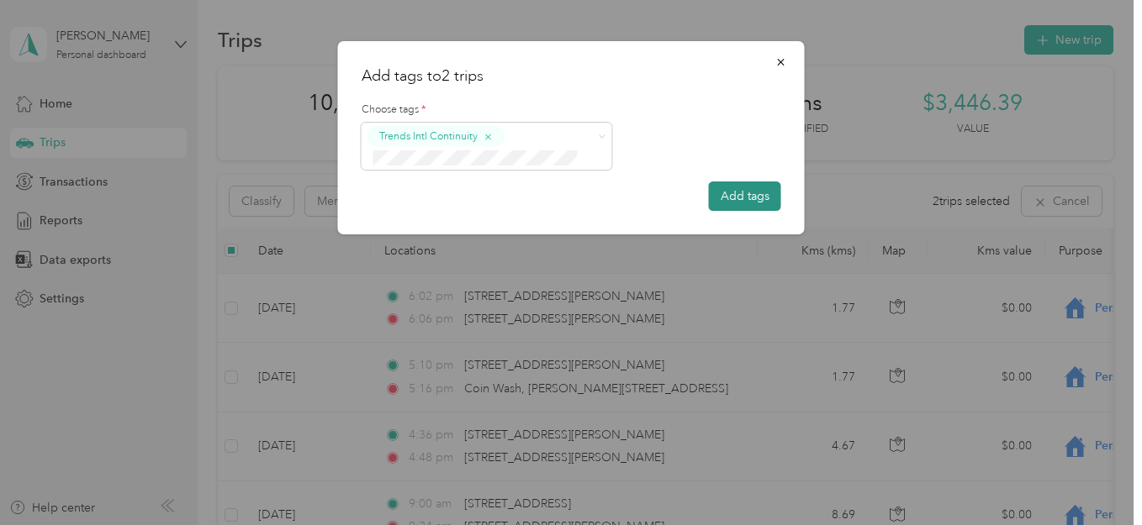
click at [750, 197] on button "Add tags" at bounding box center [745, 196] width 72 height 29
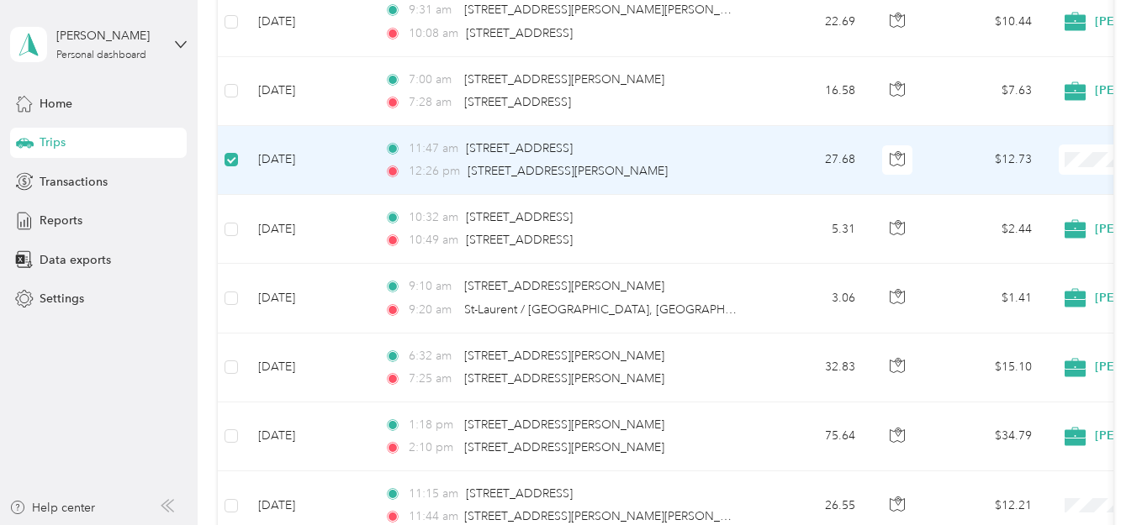
scroll to position [1468, 0]
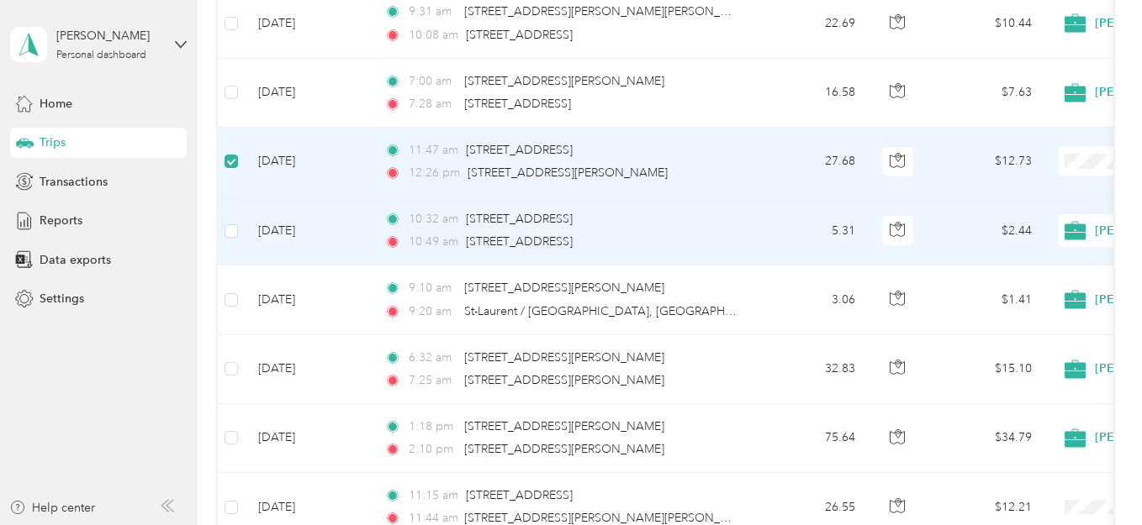
click at [244, 224] on td at bounding box center [231, 231] width 27 height 69
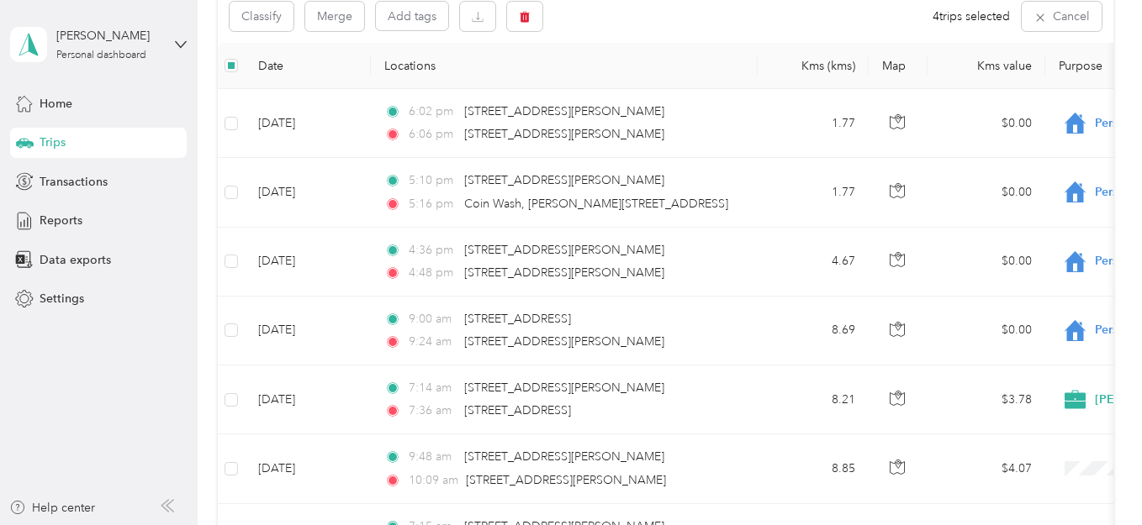
scroll to position [0, 0]
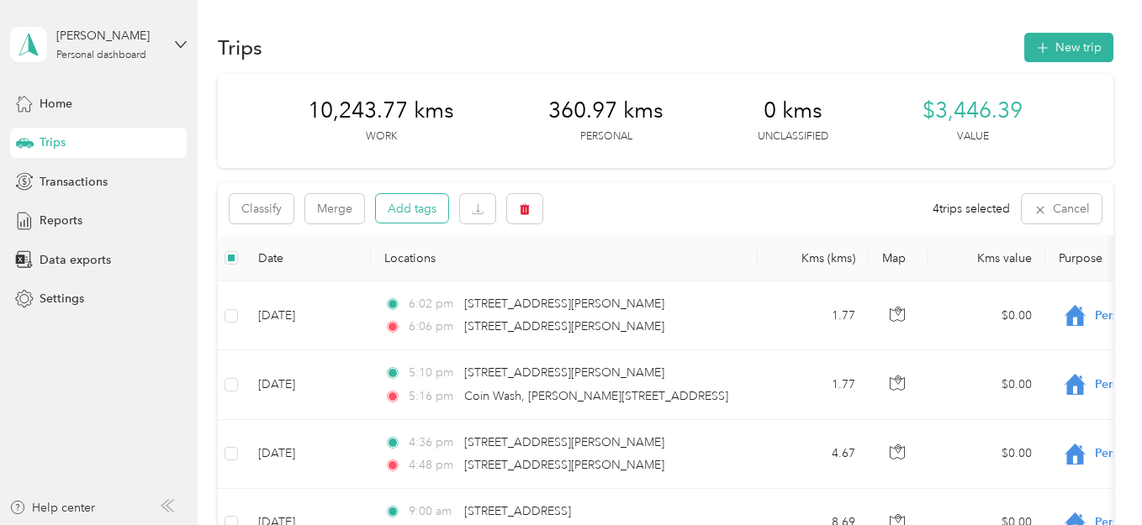
click at [418, 210] on button "Add tags" at bounding box center [412, 208] width 72 height 29
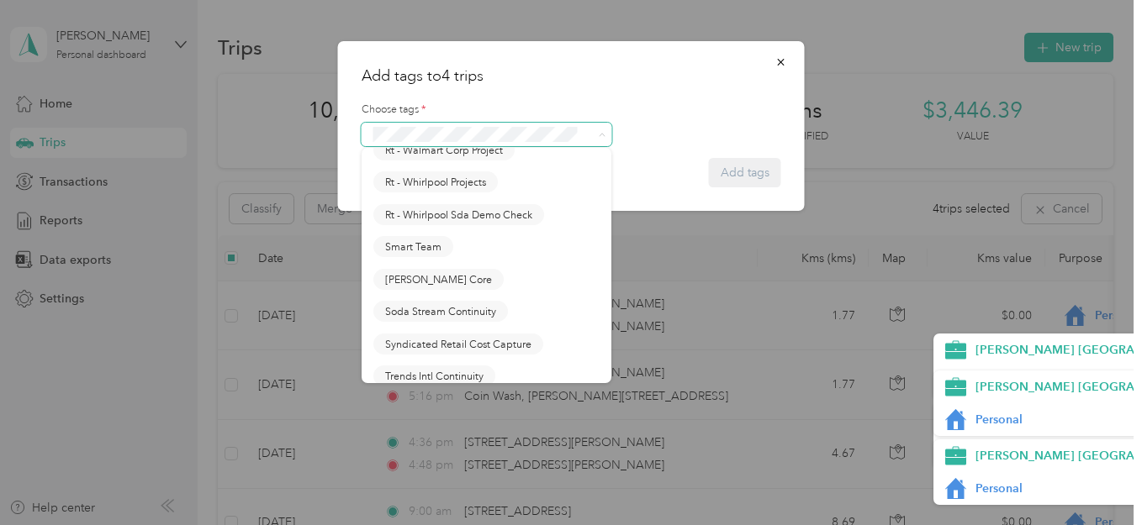
scroll to position [1687, 0]
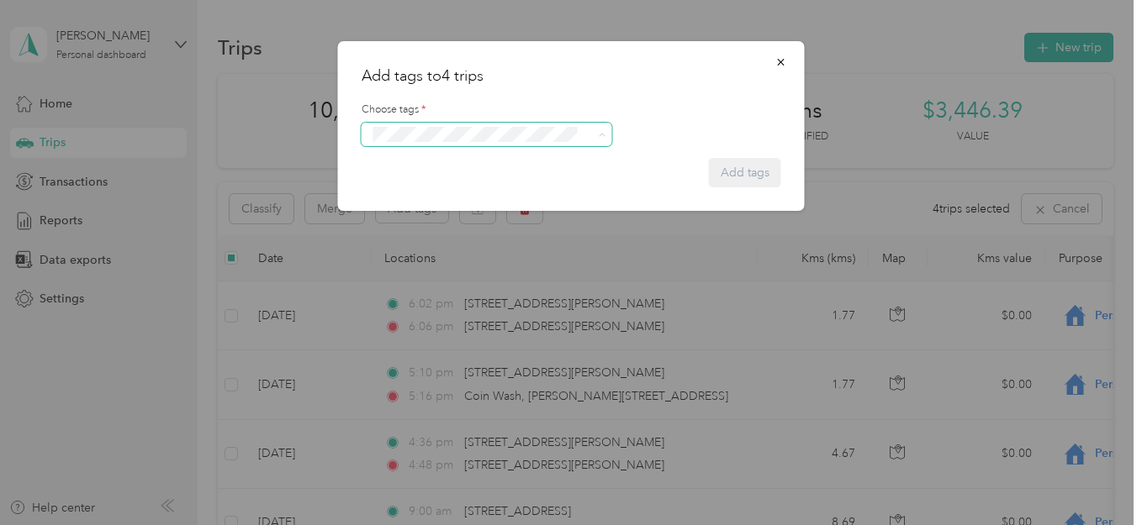
click at [432, 323] on button "Trends Intl Continuity" at bounding box center [434, 319] width 122 height 21
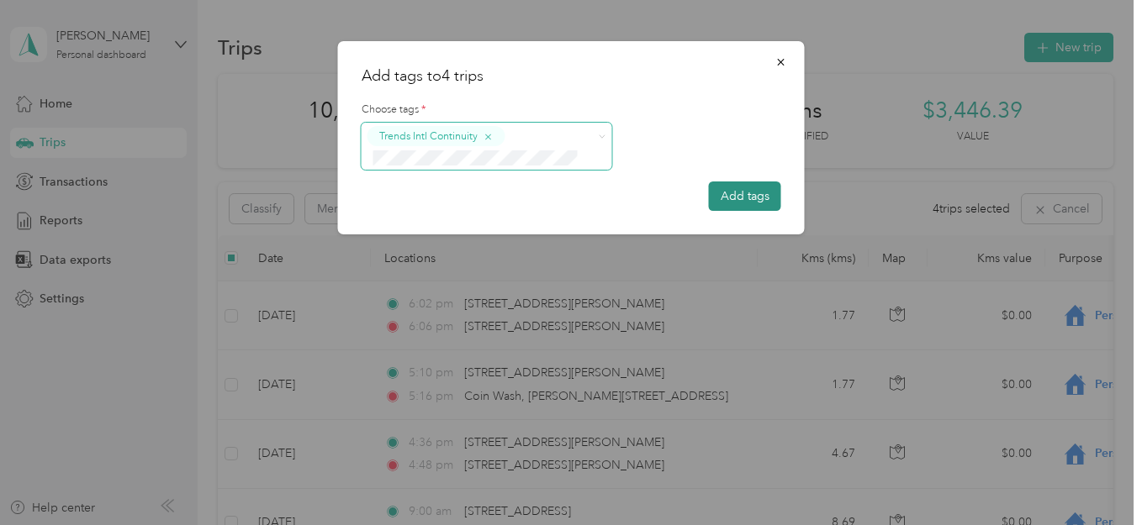
click at [747, 187] on button "Add tags" at bounding box center [745, 196] width 72 height 29
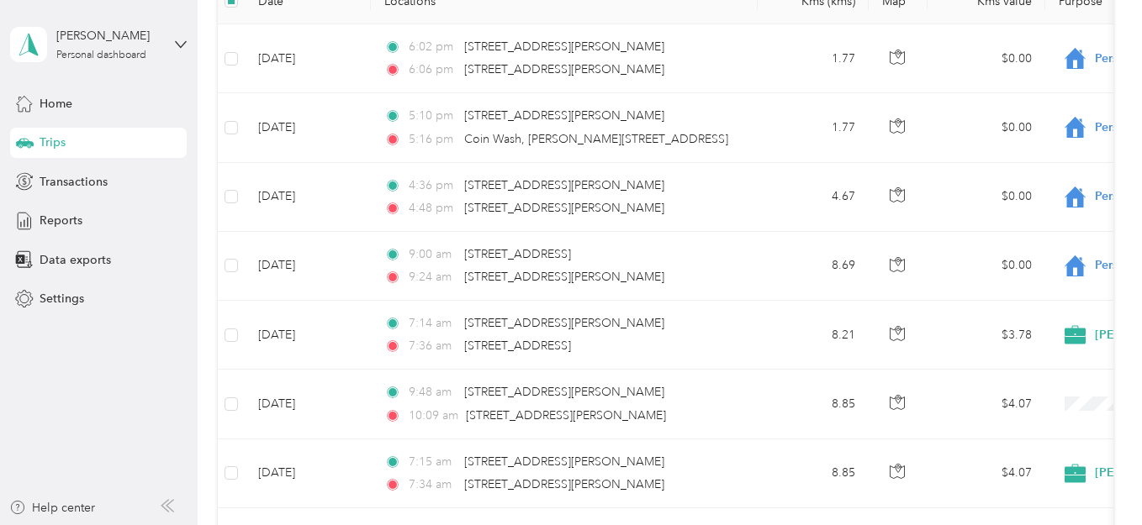
scroll to position [0, 0]
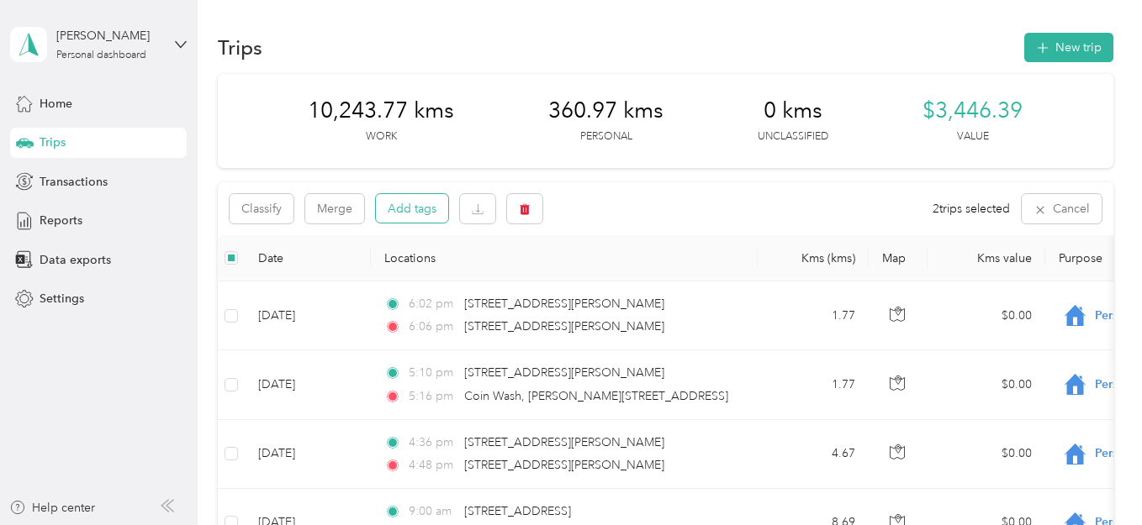
click at [411, 210] on button "Add tags" at bounding box center [412, 208] width 72 height 29
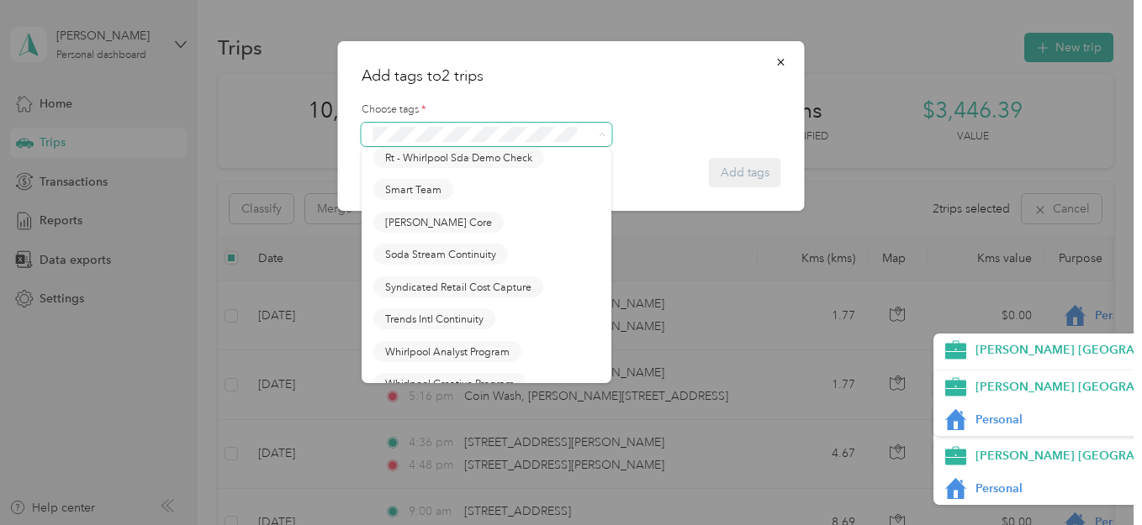
scroll to position [1733, 0]
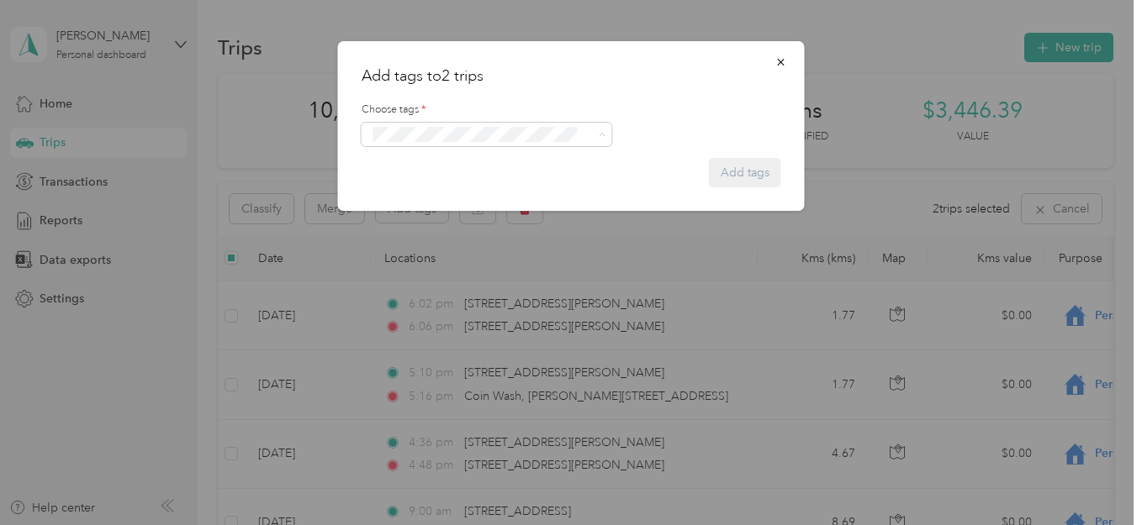
click at [423, 268] on span "Trends Intl Continuity" at bounding box center [434, 273] width 98 height 15
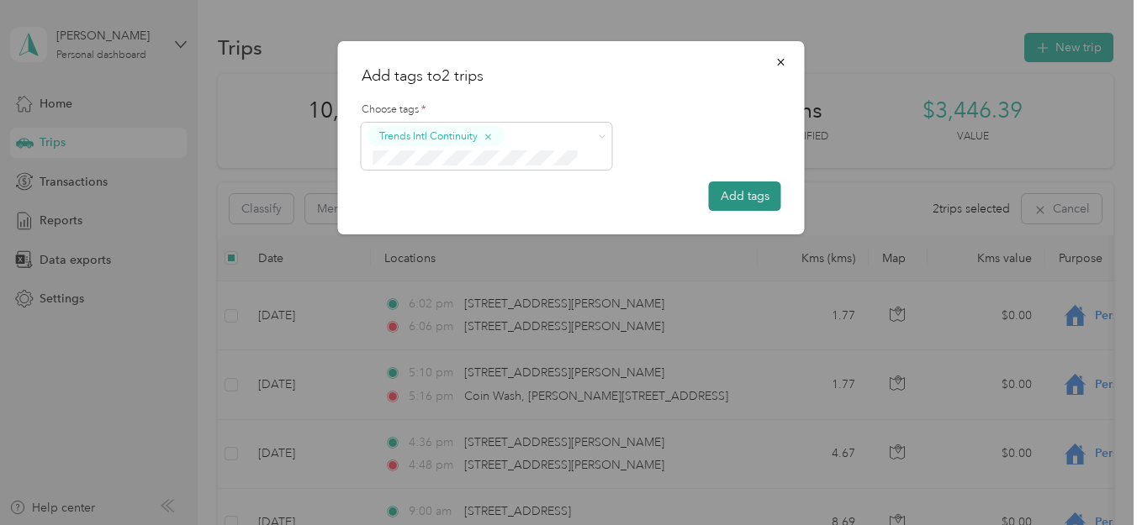
click at [754, 193] on button "Add tags" at bounding box center [745, 196] width 72 height 29
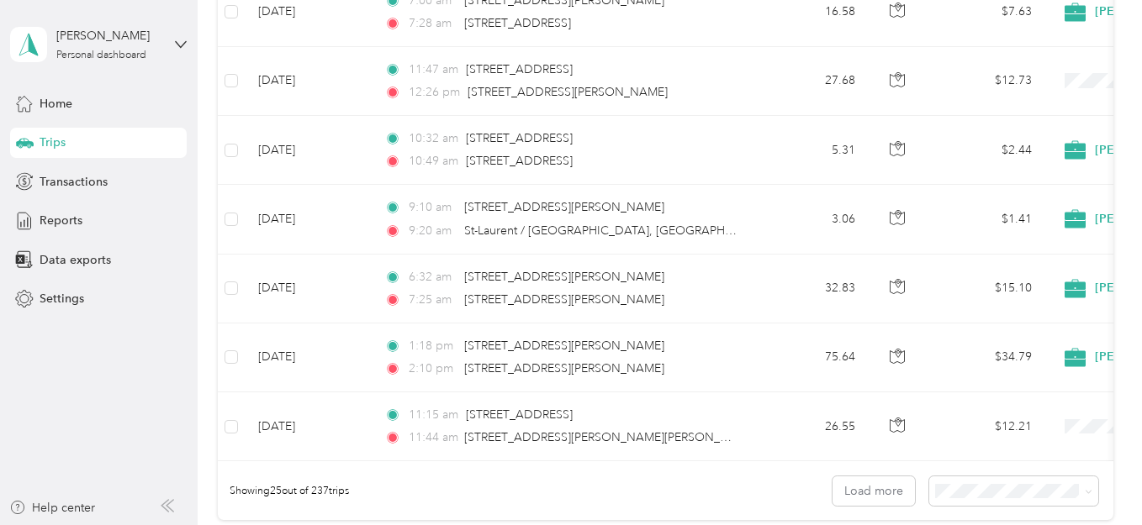
scroll to position [1658, 0]
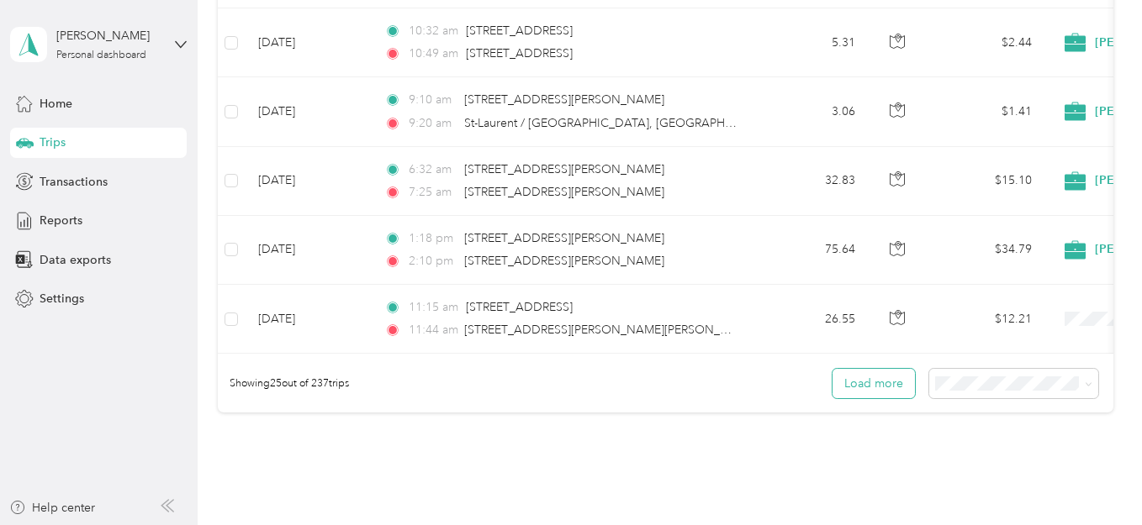
click at [861, 398] on button "Load more" at bounding box center [873, 383] width 82 height 29
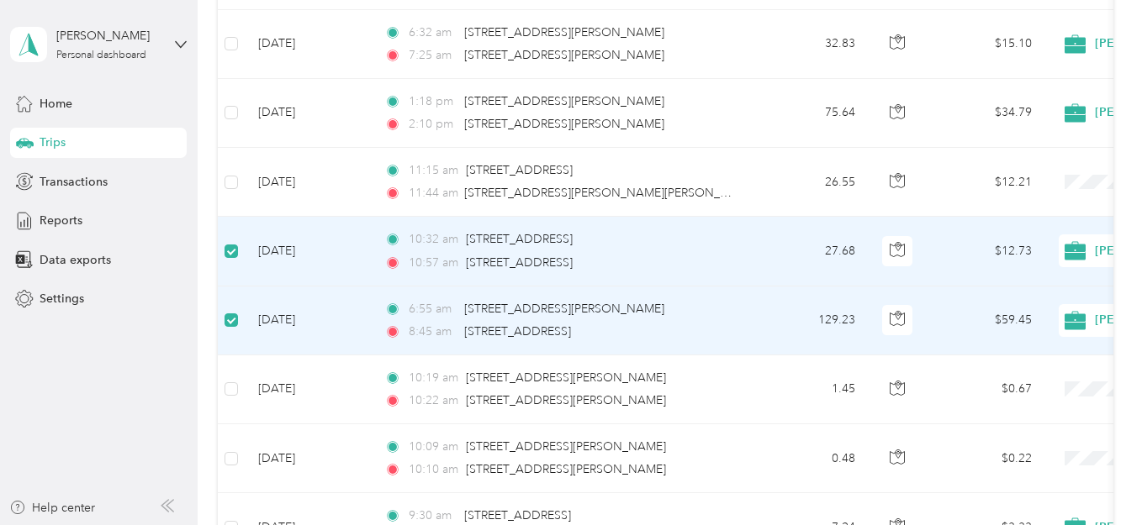
scroll to position [0, 0]
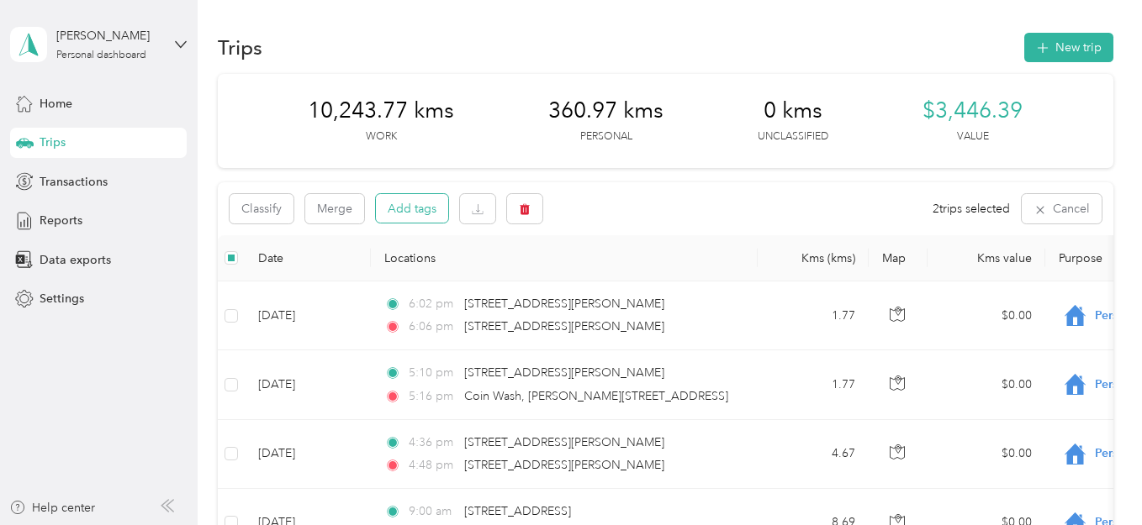
click at [424, 206] on button "Add tags" at bounding box center [412, 208] width 72 height 29
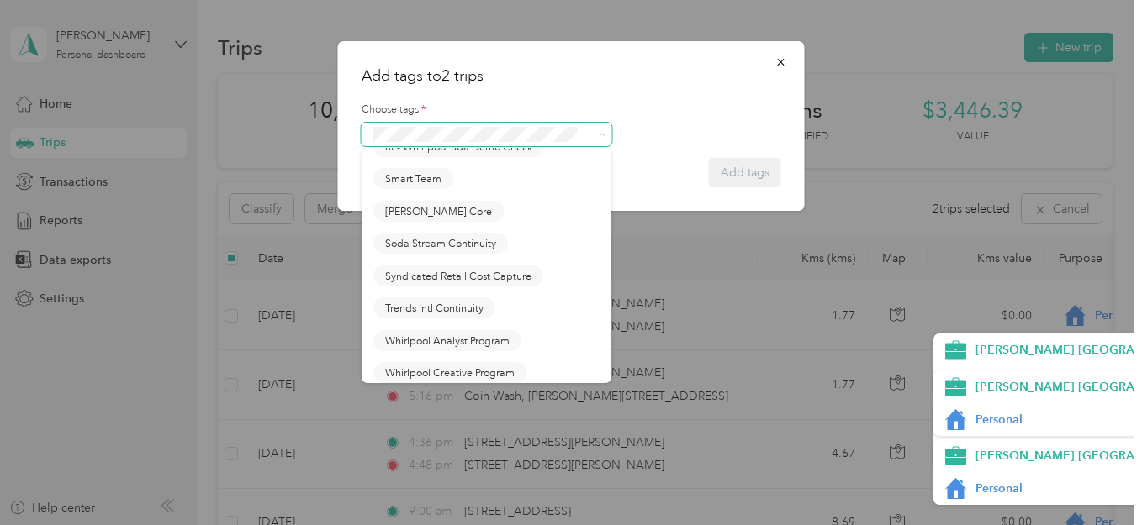
scroll to position [1721, 0]
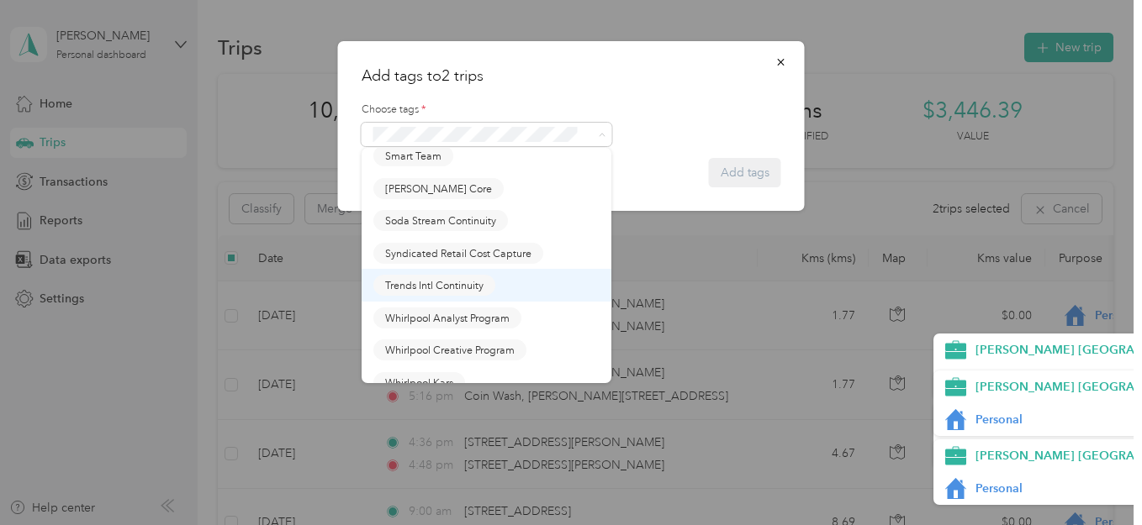
click at [441, 282] on span "Trends Intl Continuity" at bounding box center [434, 285] width 98 height 15
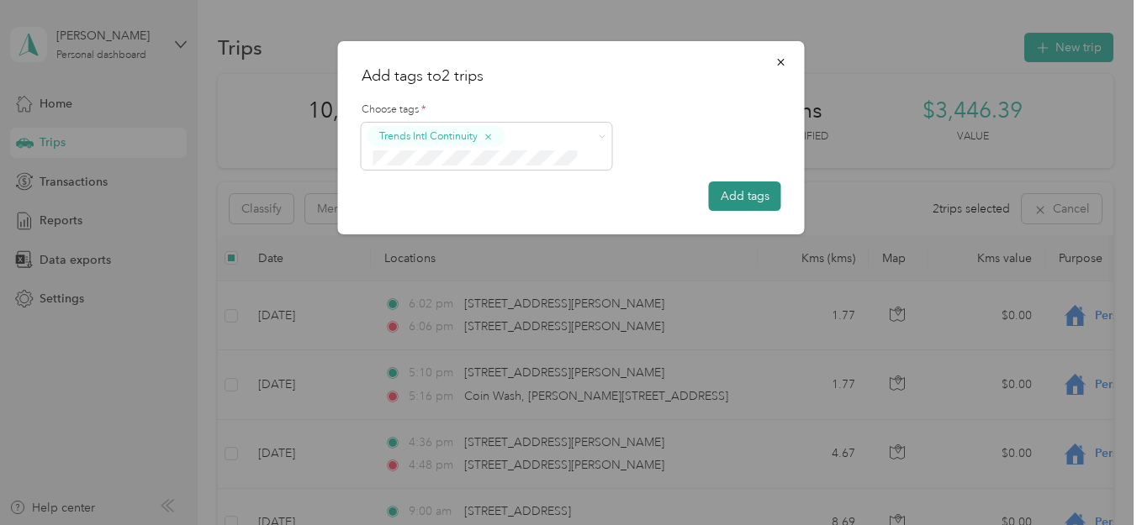
click at [742, 195] on button "Add tags" at bounding box center [745, 196] width 72 height 29
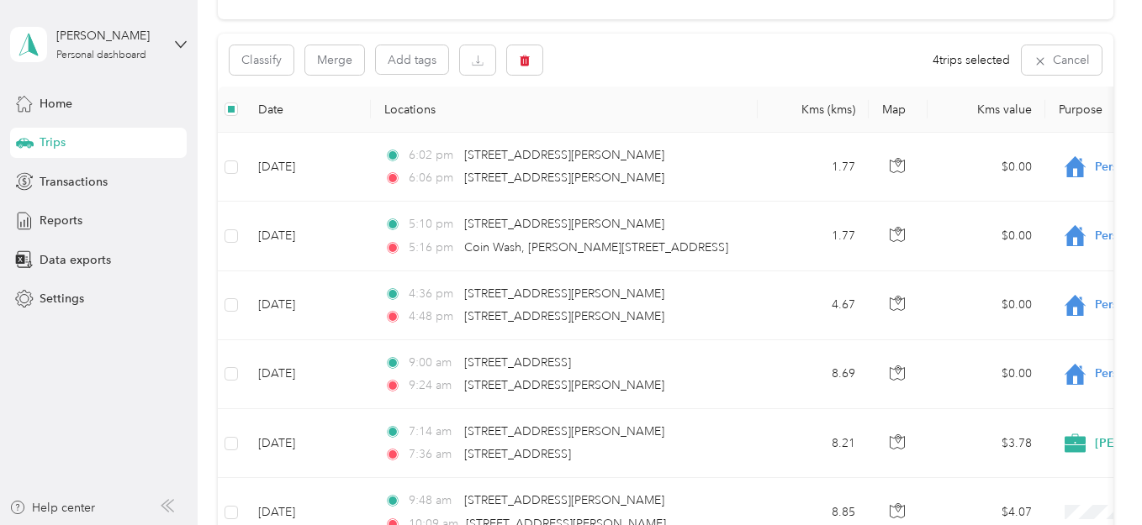
scroll to position [0, 0]
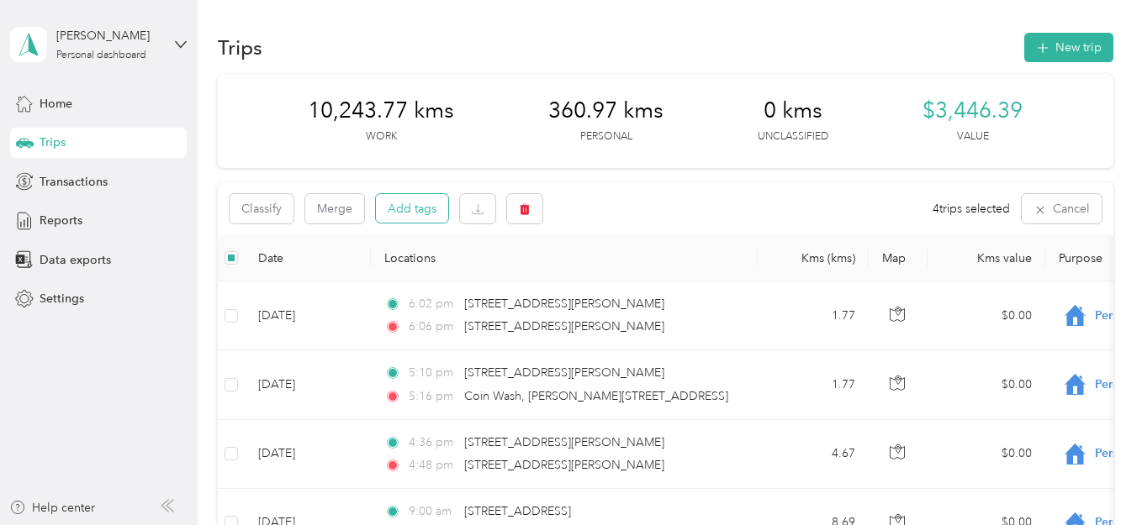
click at [419, 207] on button "Add tags" at bounding box center [412, 208] width 72 height 29
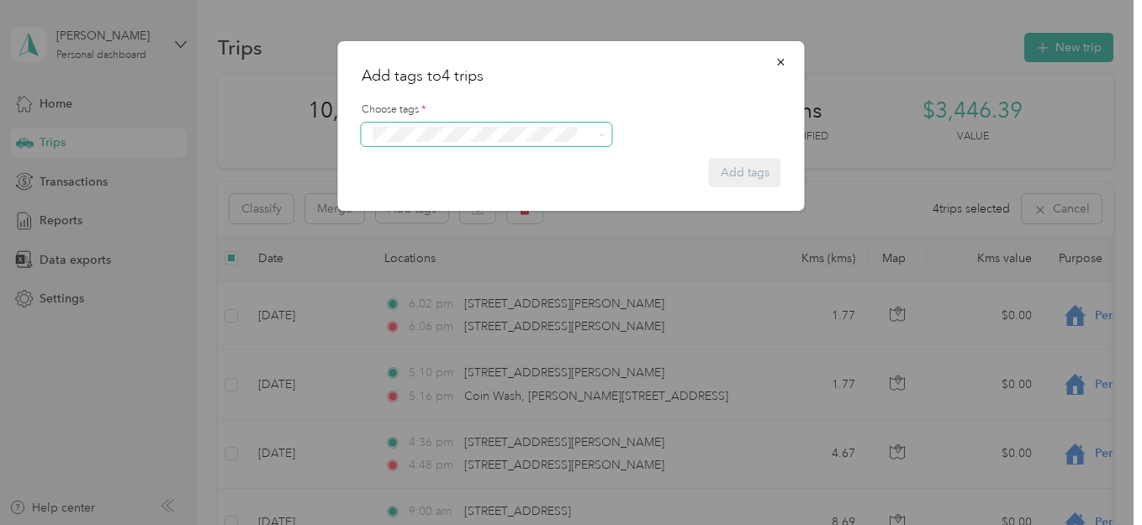
click at [605, 135] on span at bounding box center [486, 135] width 251 height 24
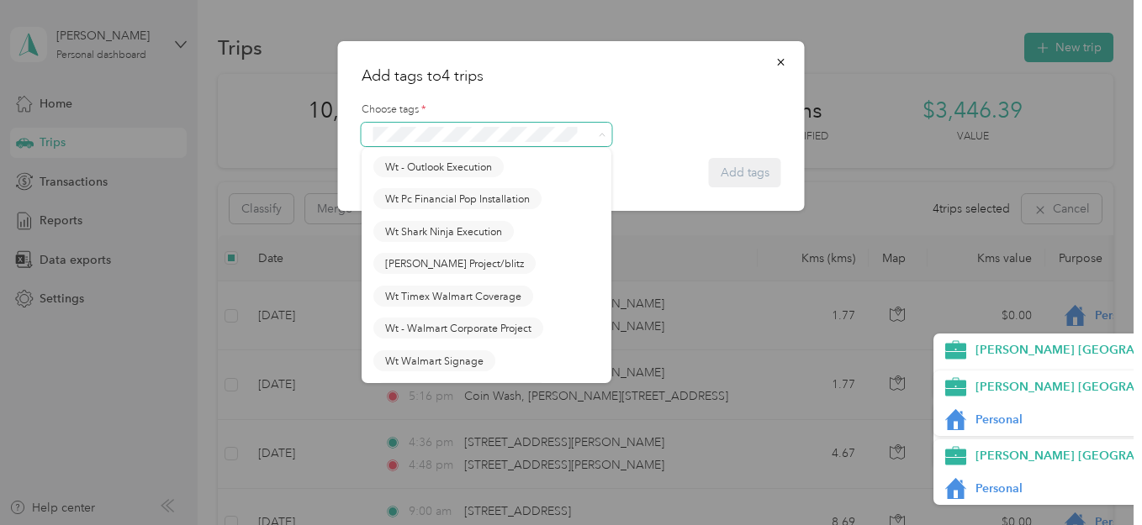
scroll to position [2542, 0]
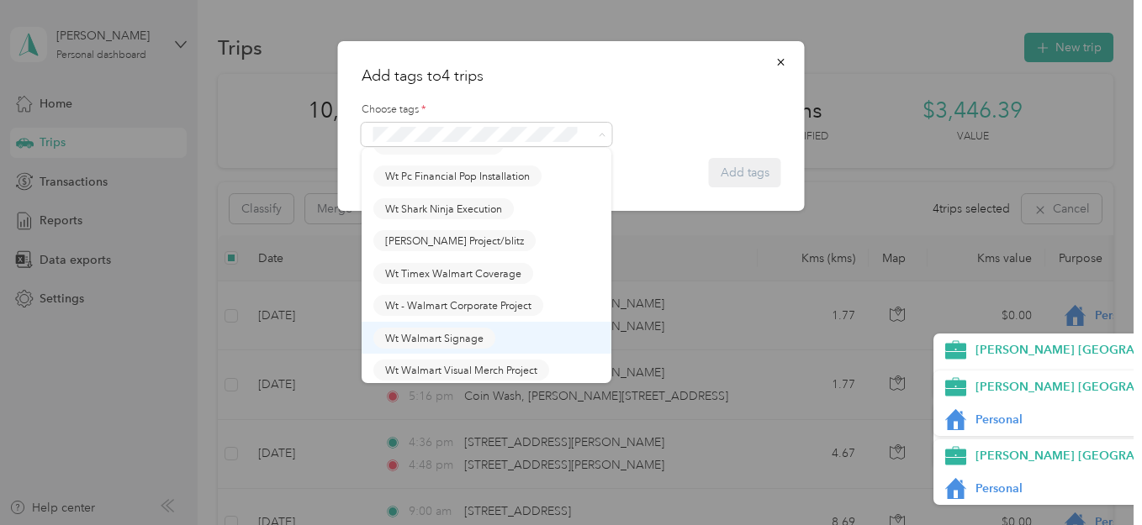
click at [431, 338] on span "Wt Walmart Signage" at bounding box center [434, 337] width 98 height 15
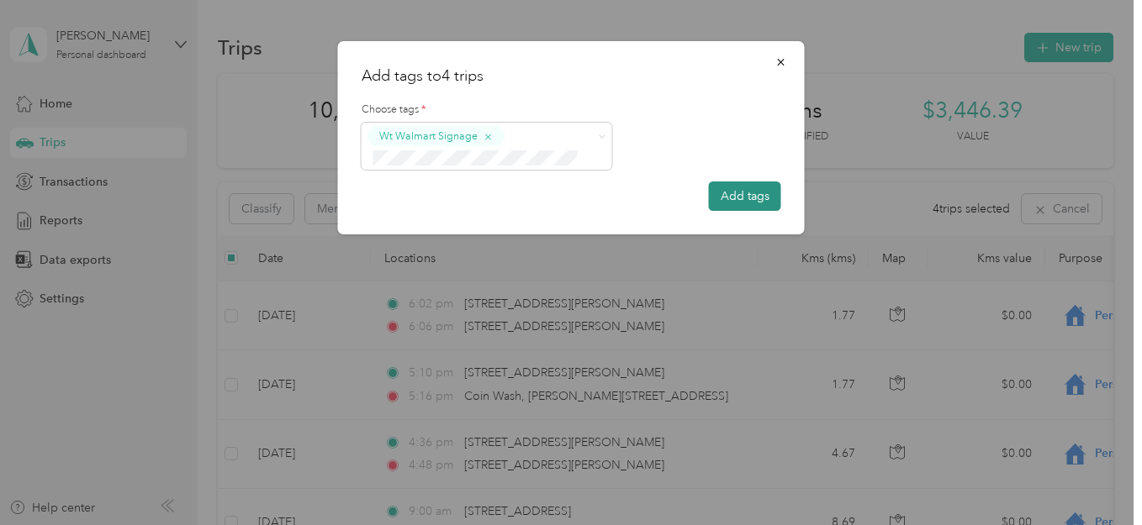
click at [734, 193] on button "Add tags" at bounding box center [745, 196] width 72 height 29
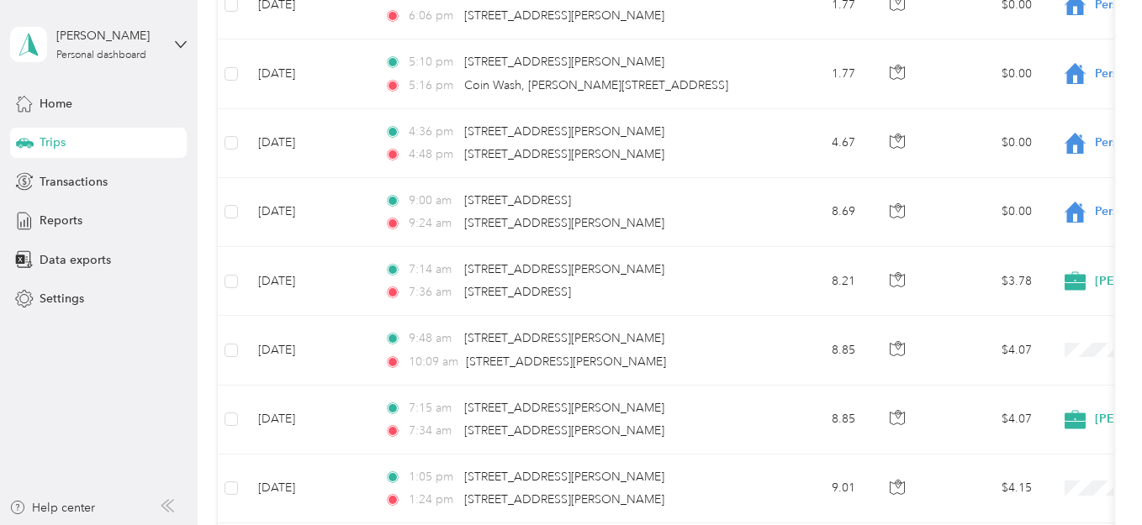
scroll to position [0, 0]
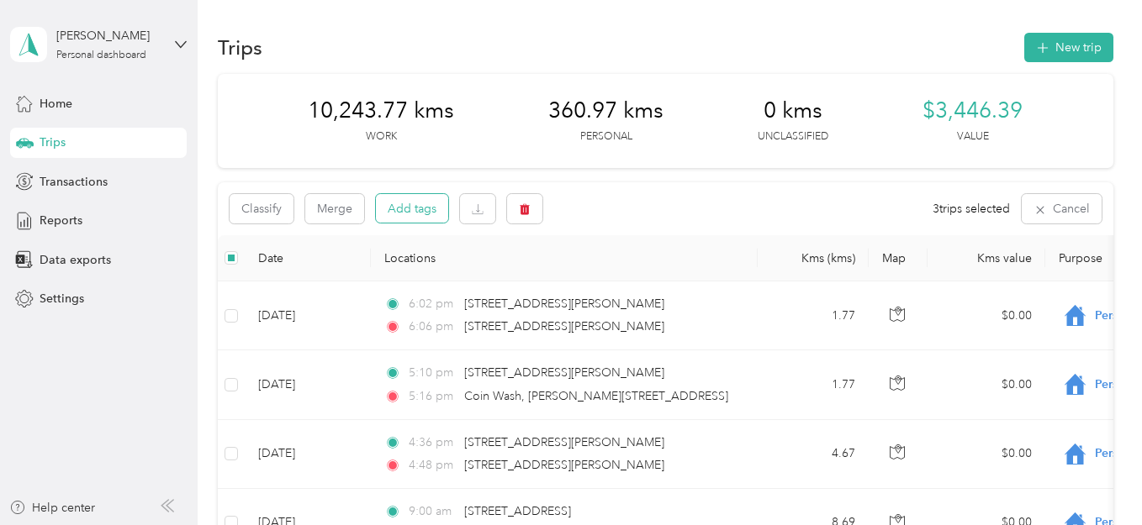
click at [409, 210] on button "Add tags" at bounding box center [412, 208] width 72 height 29
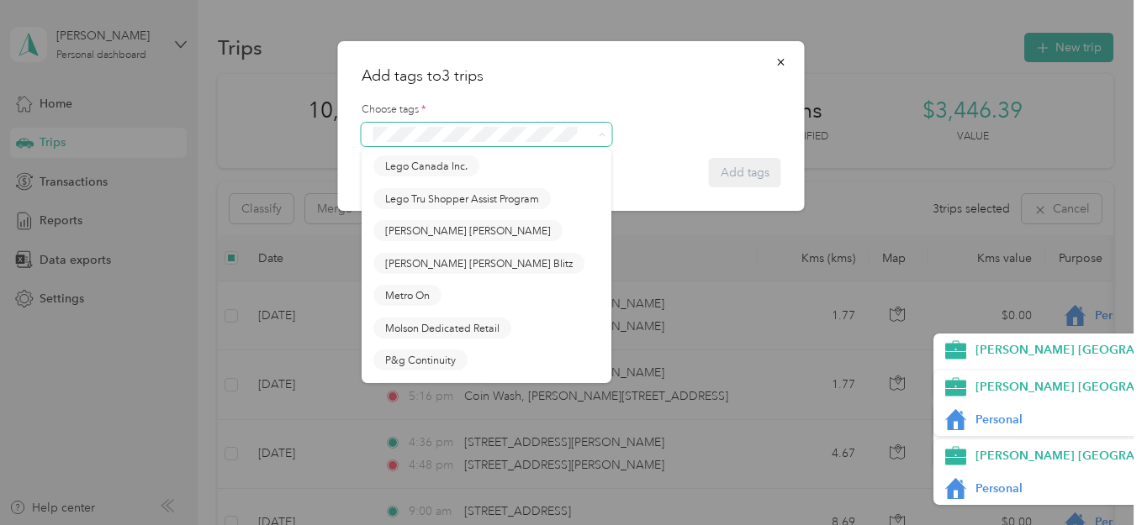
scroll to position [821, 0]
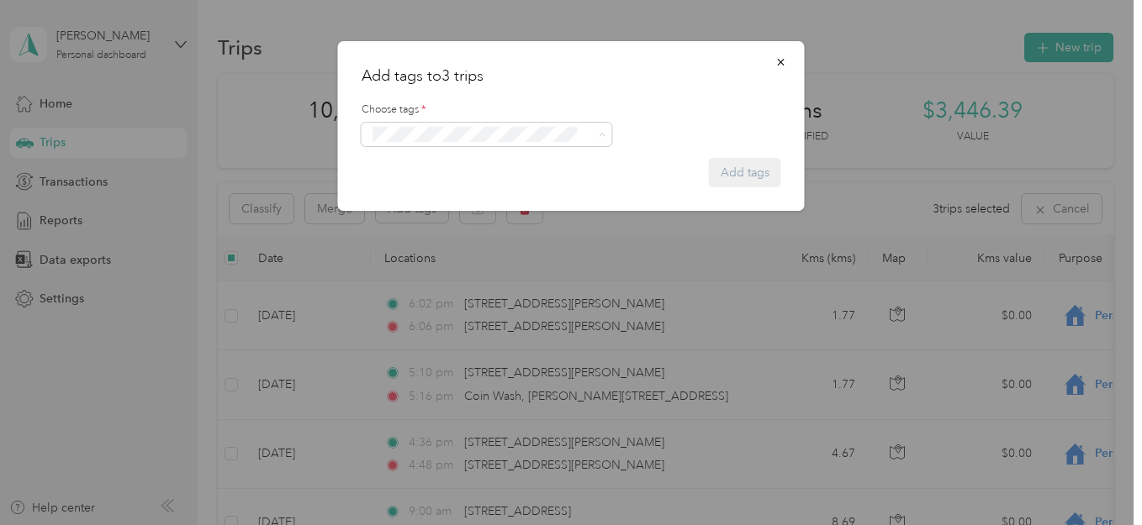
click at [429, 323] on span "P&g Continuity" at bounding box center [420, 315] width 71 height 15
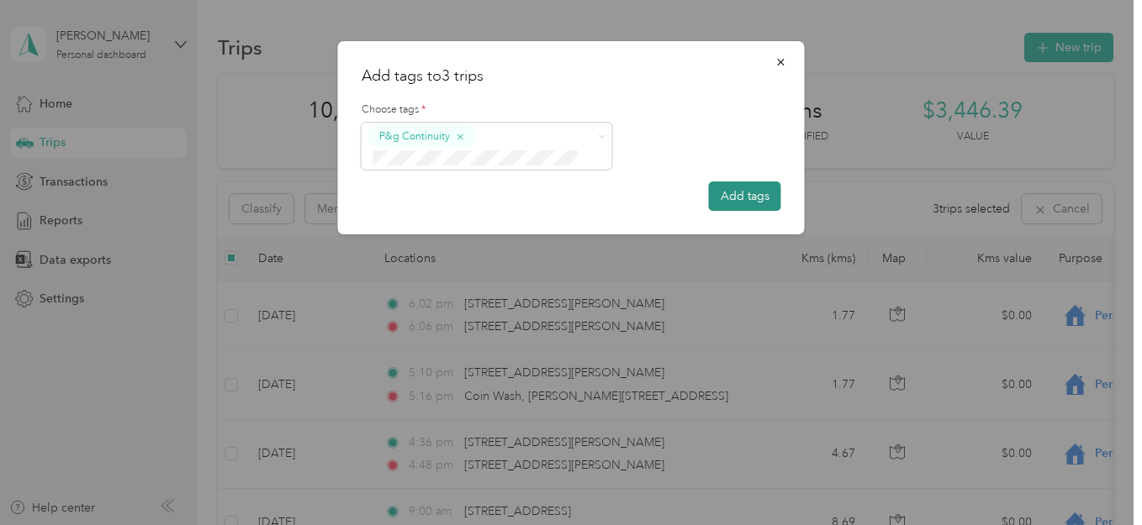
click at [751, 198] on button "Add tags" at bounding box center [745, 196] width 72 height 29
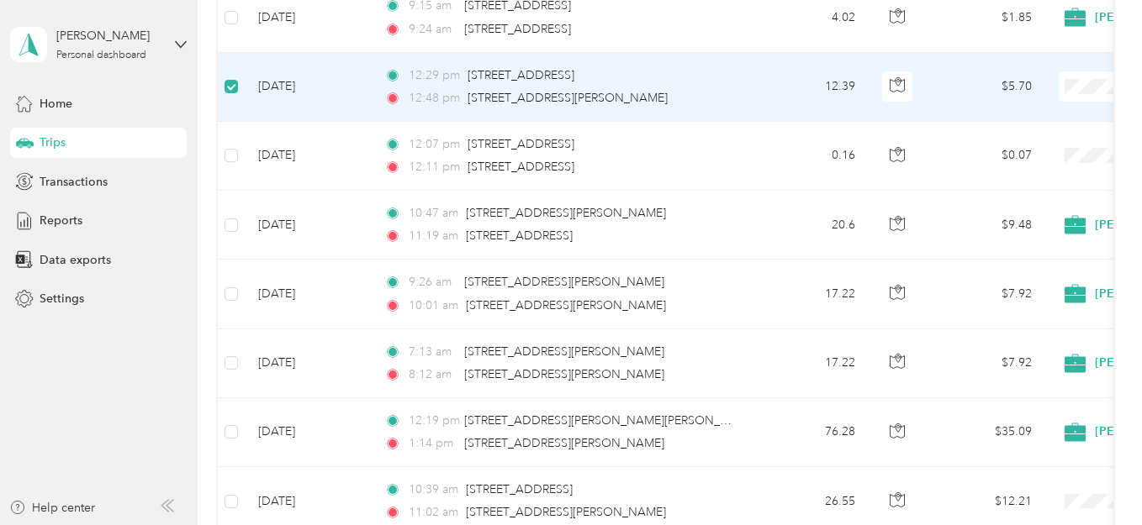
scroll to position [2578, 0]
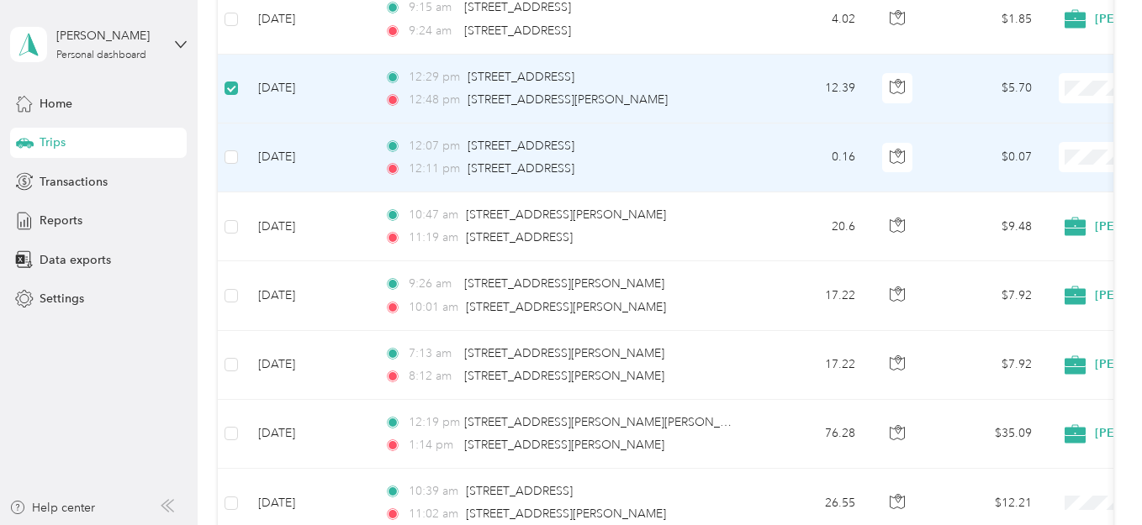
click at [239, 157] on td at bounding box center [231, 158] width 27 height 69
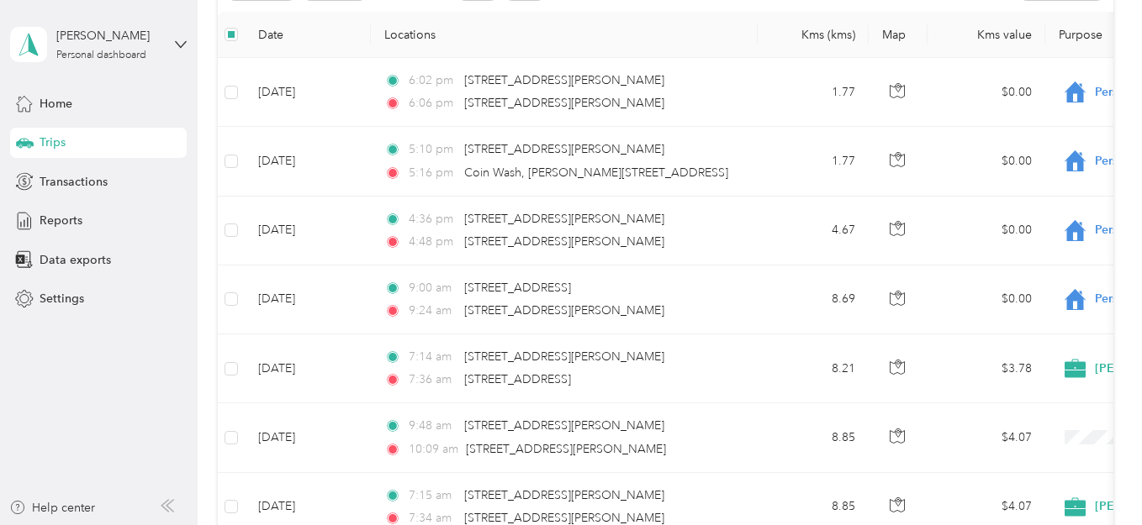
scroll to position [0, 0]
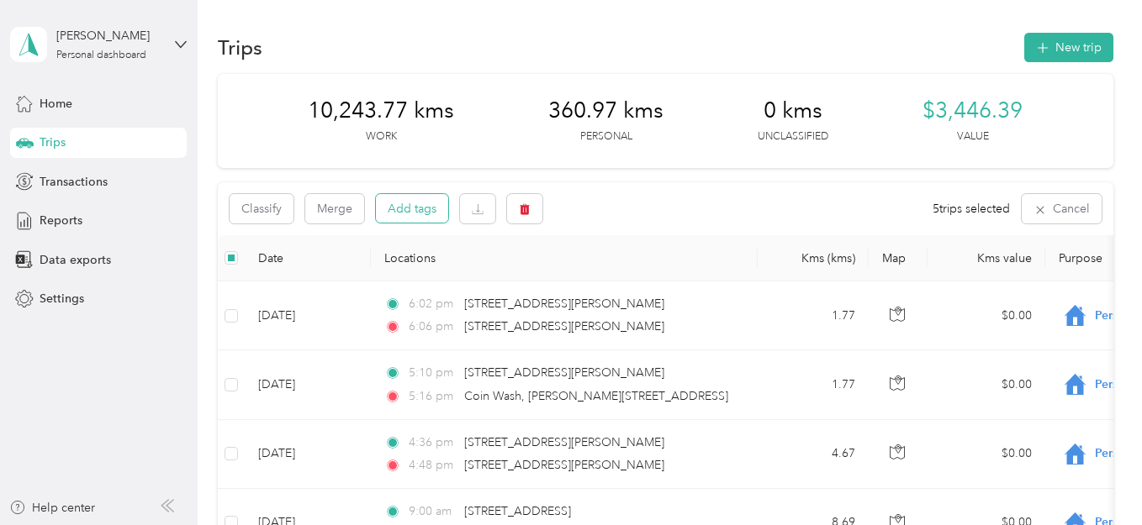
click at [416, 206] on button "Add tags" at bounding box center [412, 208] width 72 height 29
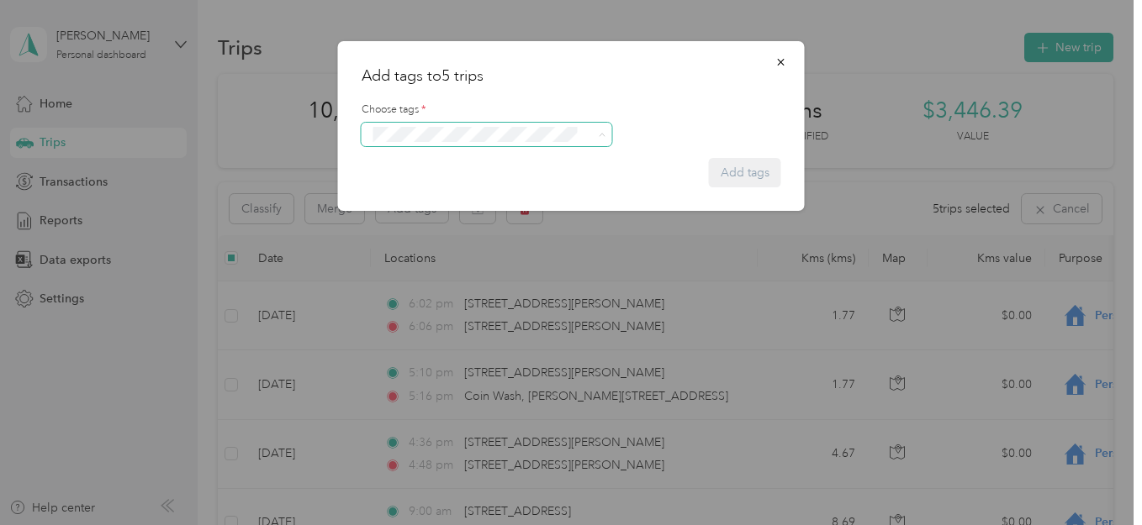
click at [606, 135] on span at bounding box center [486, 135] width 251 height 24
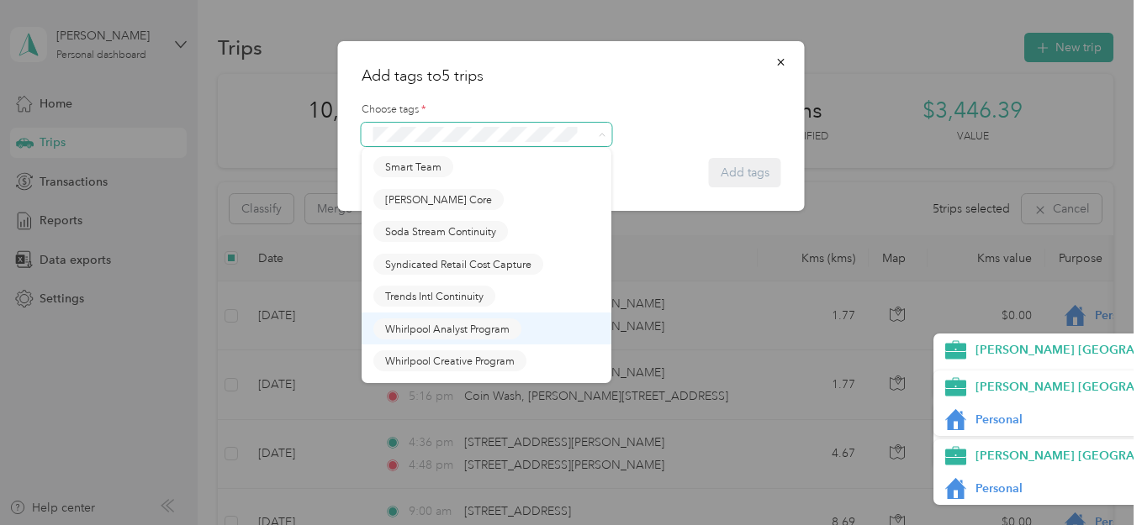
scroll to position [1733, 0]
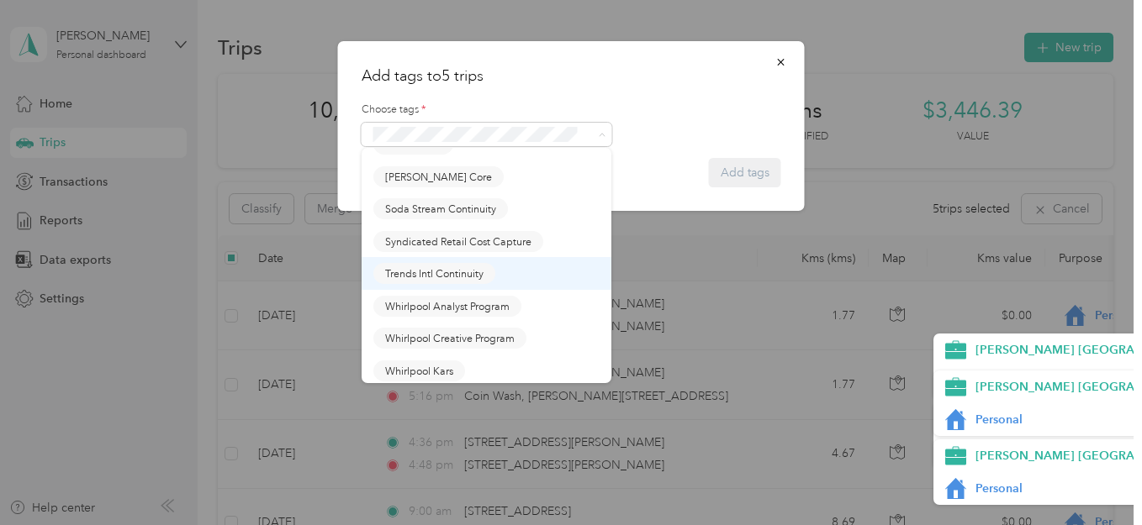
click at [422, 274] on span "Trends Intl Continuity" at bounding box center [434, 273] width 98 height 15
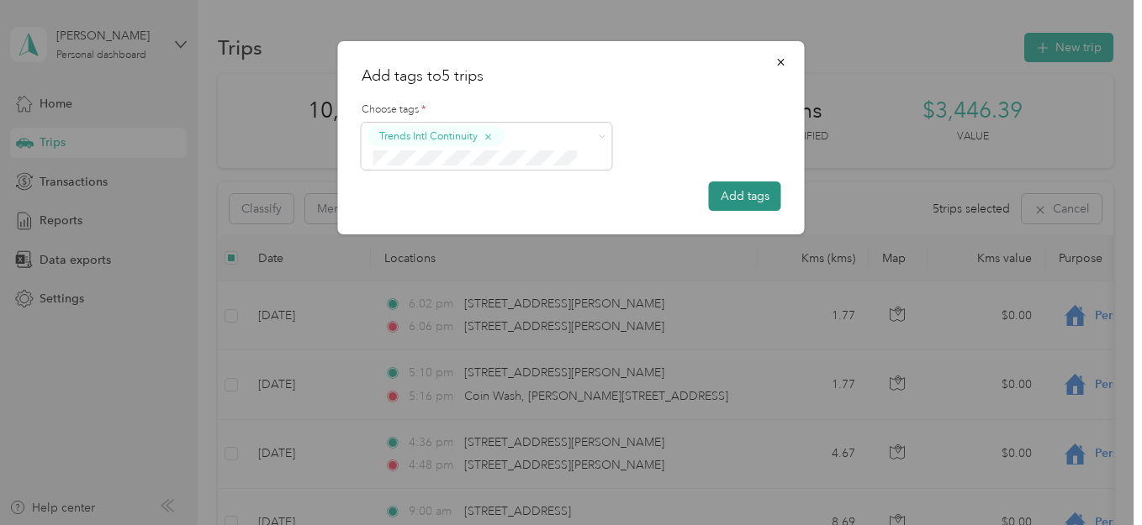
click at [746, 193] on button "Add tags" at bounding box center [745, 196] width 72 height 29
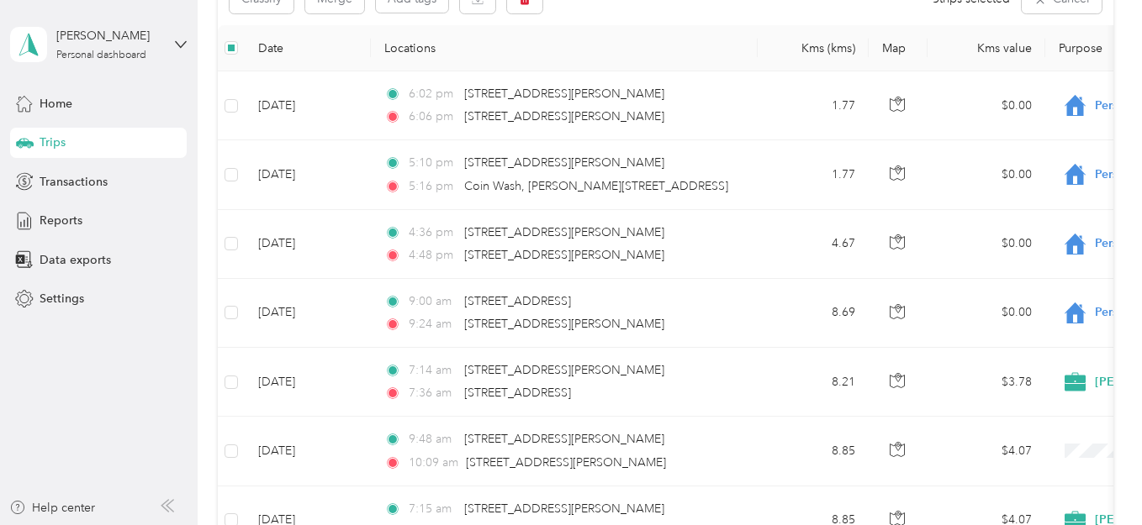
scroll to position [0, 0]
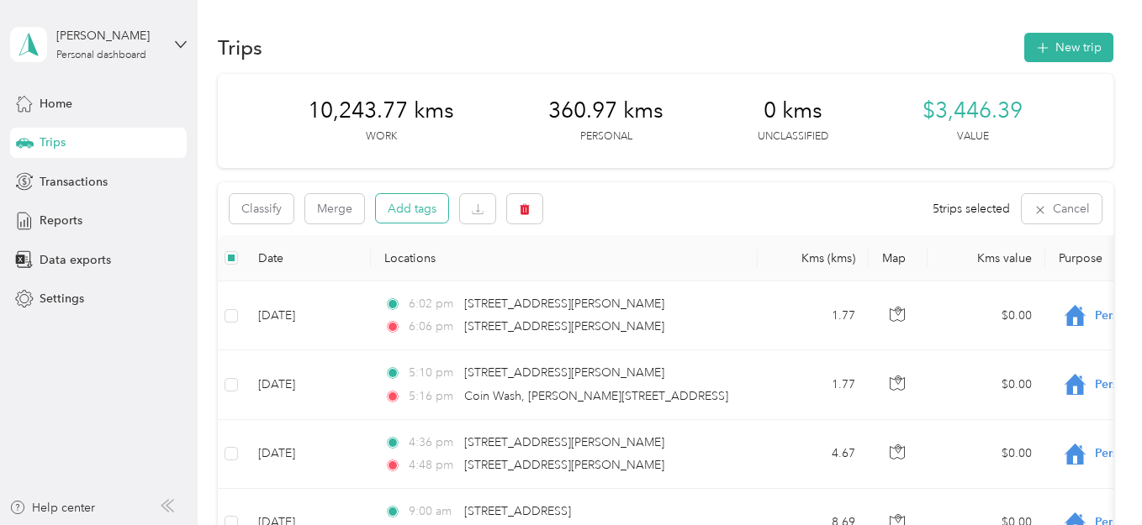
click at [414, 204] on button "Add tags" at bounding box center [412, 208] width 72 height 29
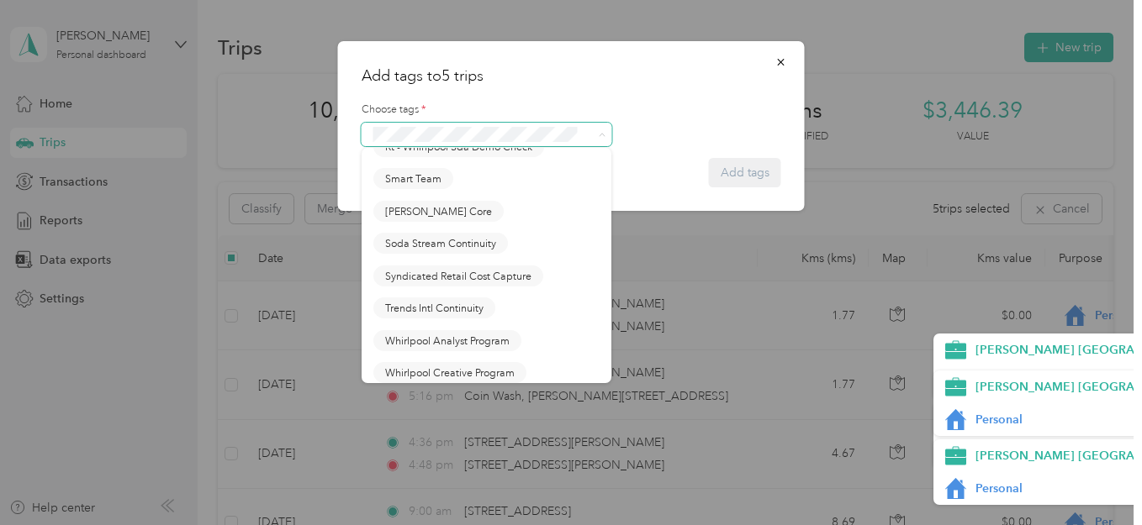
scroll to position [1733, 0]
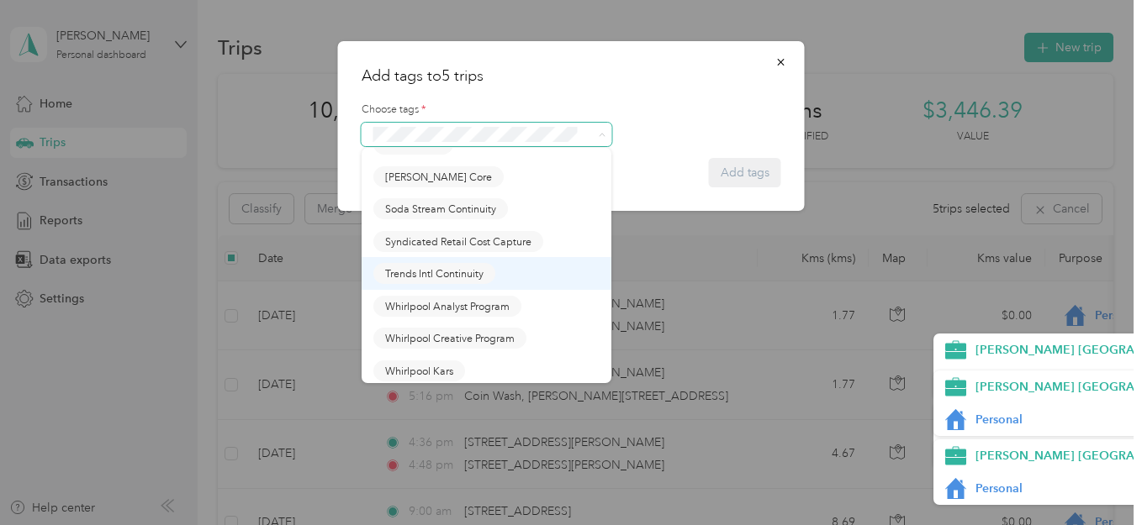
click at [417, 266] on button "Trends Intl Continuity" at bounding box center [434, 273] width 122 height 21
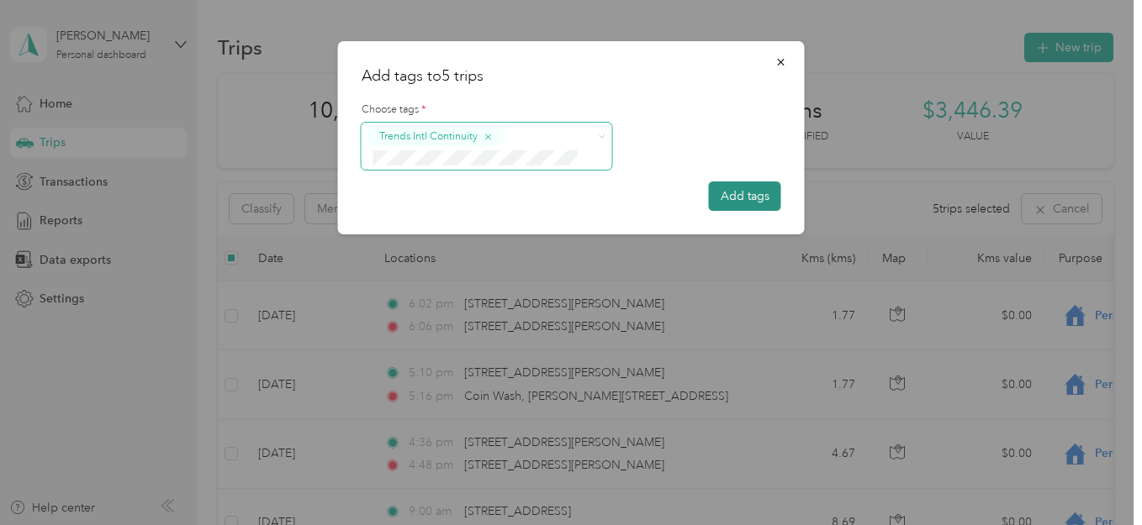
click at [743, 193] on button "Add tags" at bounding box center [745, 196] width 72 height 29
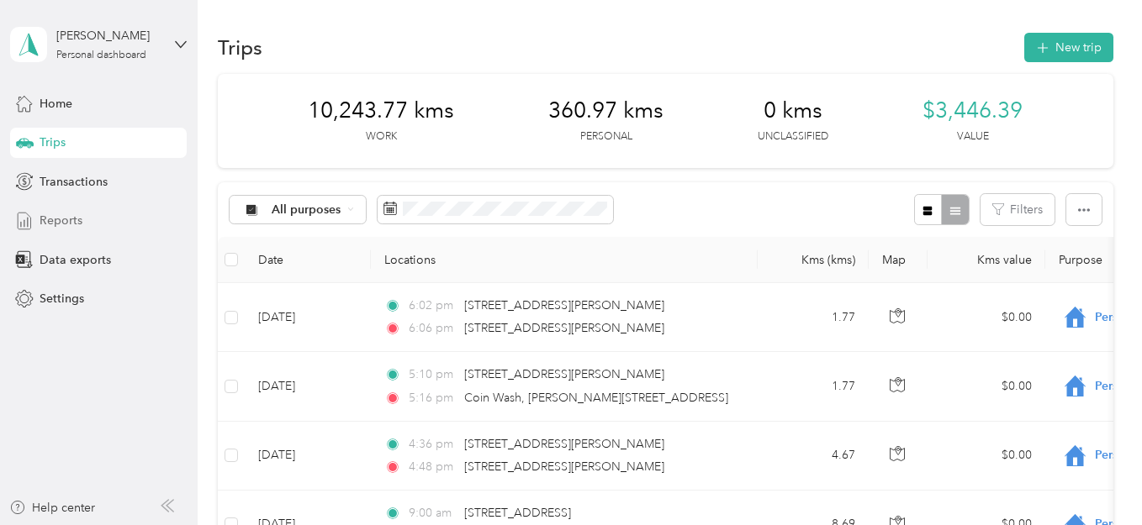
click at [65, 222] on span "Reports" at bounding box center [61, 221] width 43 height 18
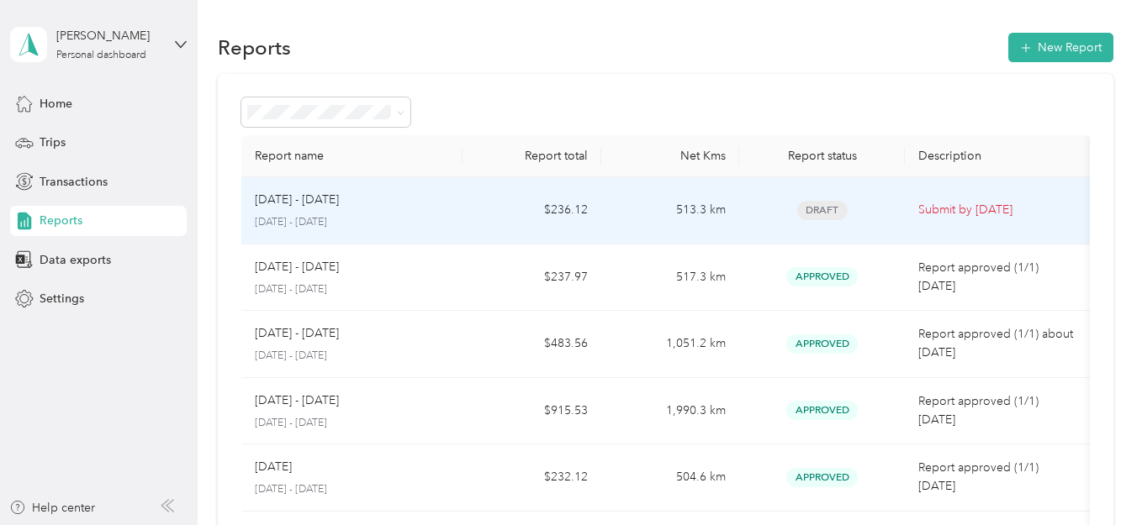
click at [356, 204] on div "[DATE] - [DATE]" at bounding box center [352, 200] width 194 height 18
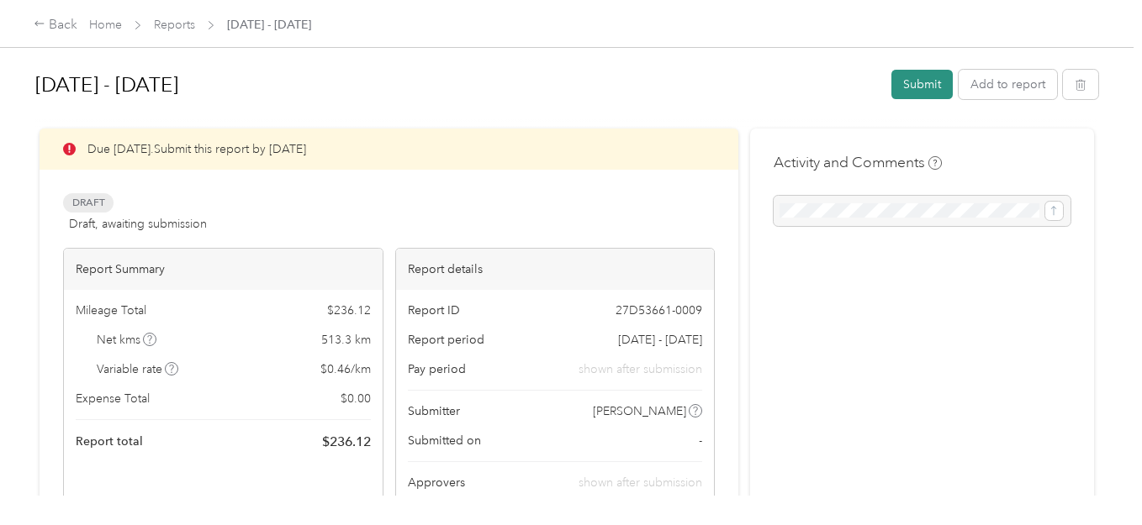
click at [918, 82] on button "Submit" at bounding box center [921, 84] width 61 height 29
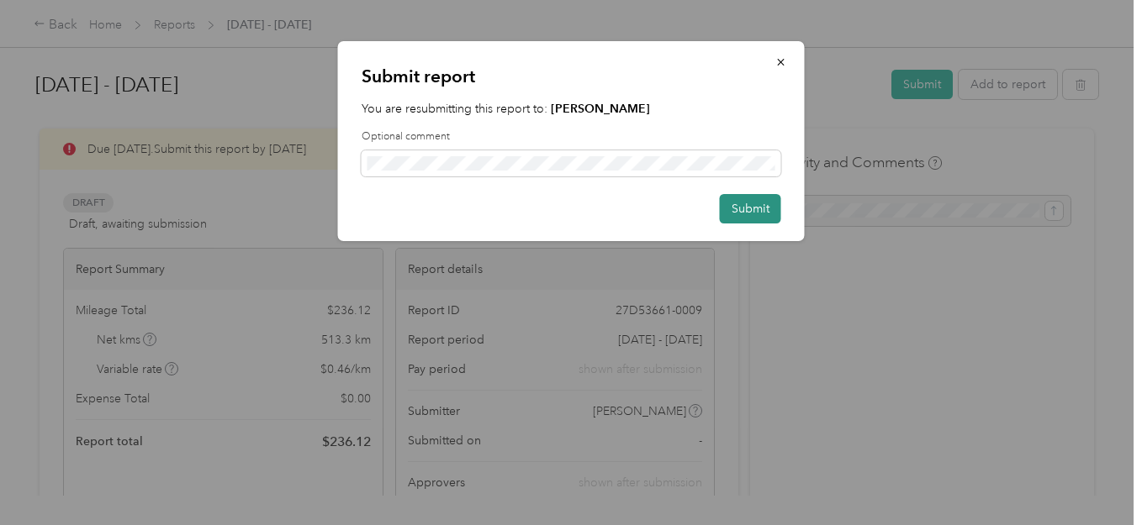
click at [752, 210] on button "Submit" at bounding box center [750, 208] width 61 height 29
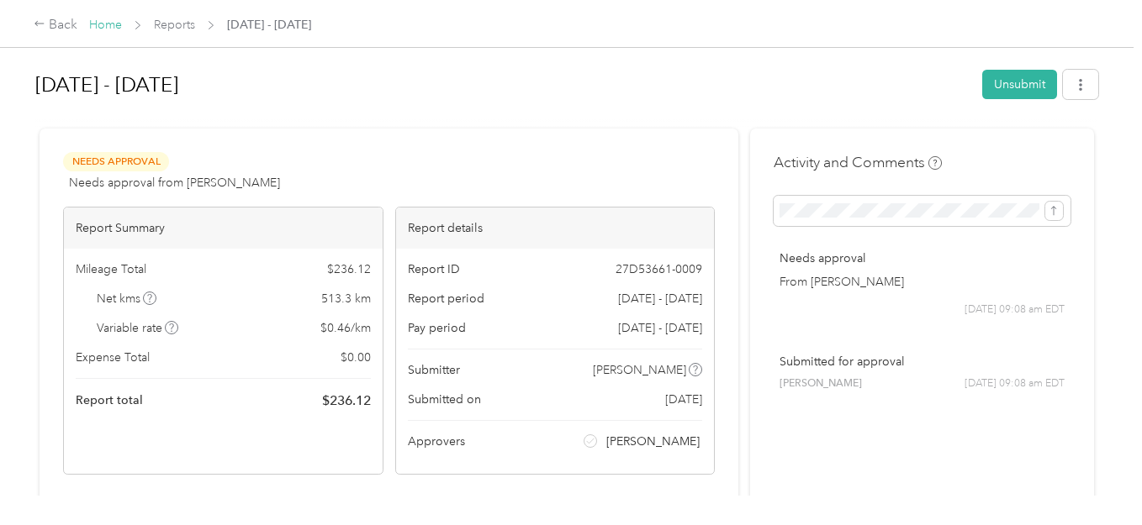
click at [102, 25] on link "Home" at bounding box center [105, 25] width 33 height 14
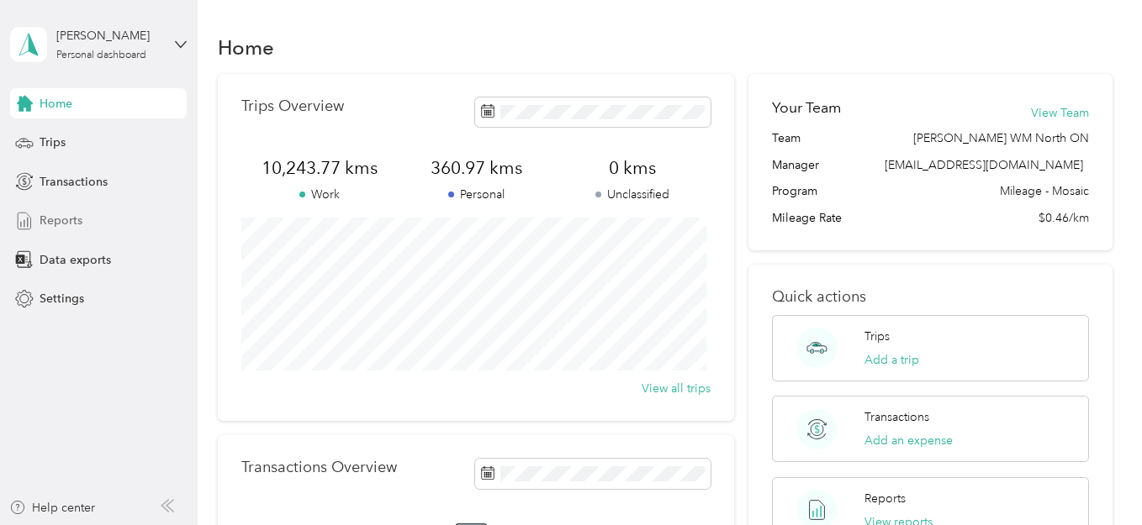
click at [60, 218] on span "Reports" at bounding box center [61, 221] width 43 height 18
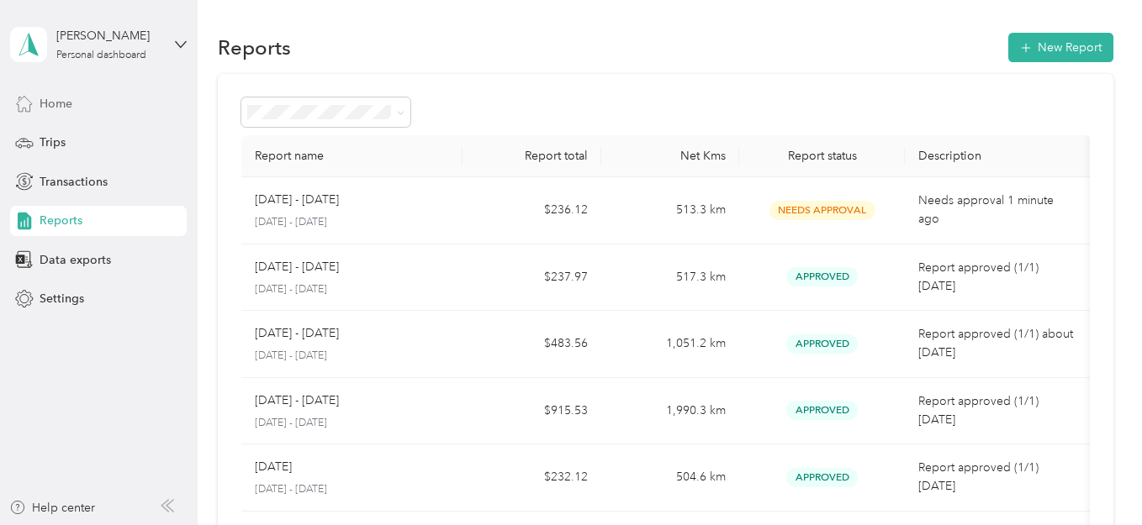
click at [52, 101] on span "Home" at bounding box center [56, 104] width 33 height 18
